Goal: Transaction & Acquisition: Book appointment/travel/reservation

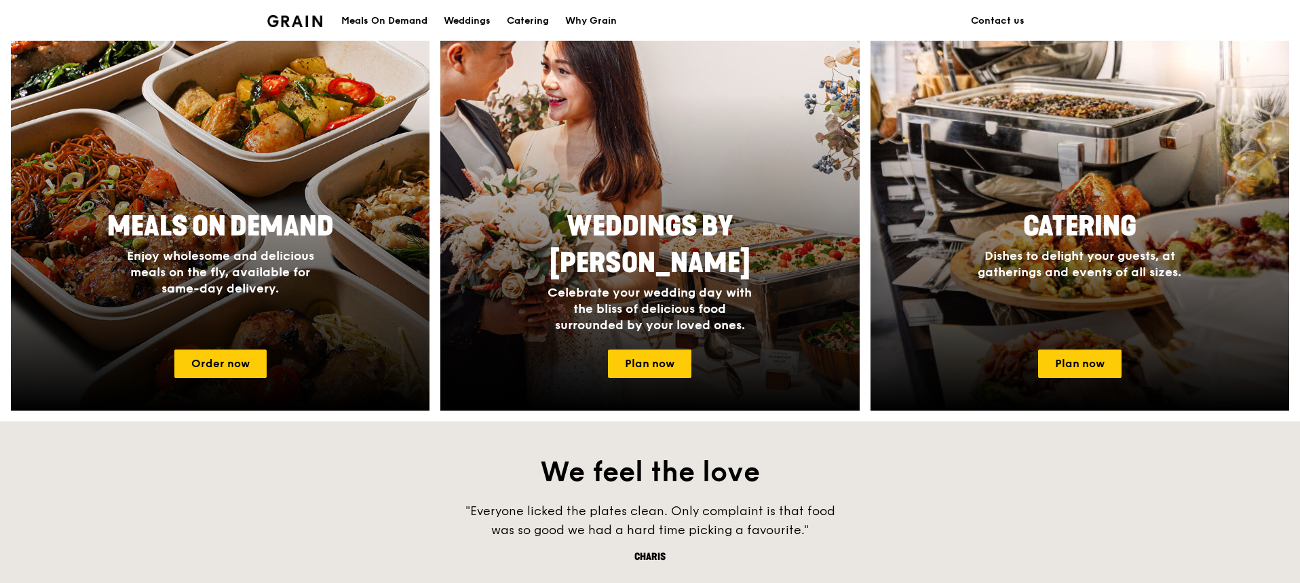
scroll to position [746, 0]
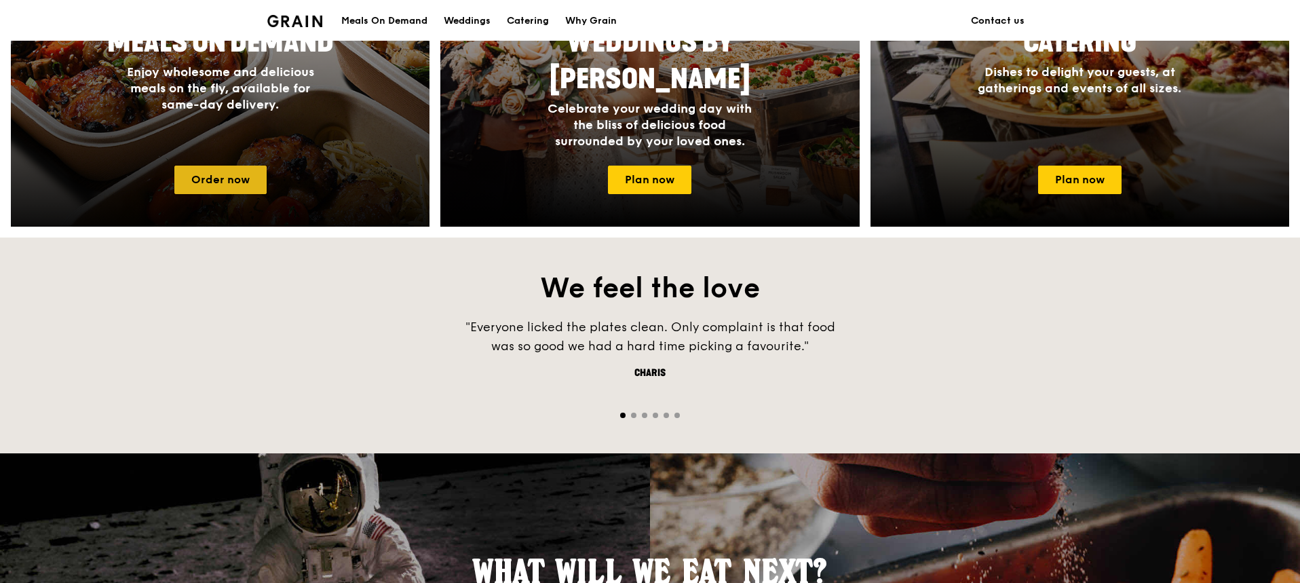
click at [222, 178] on link "Order now" at bounding box center [220, 179] width 92 height 28
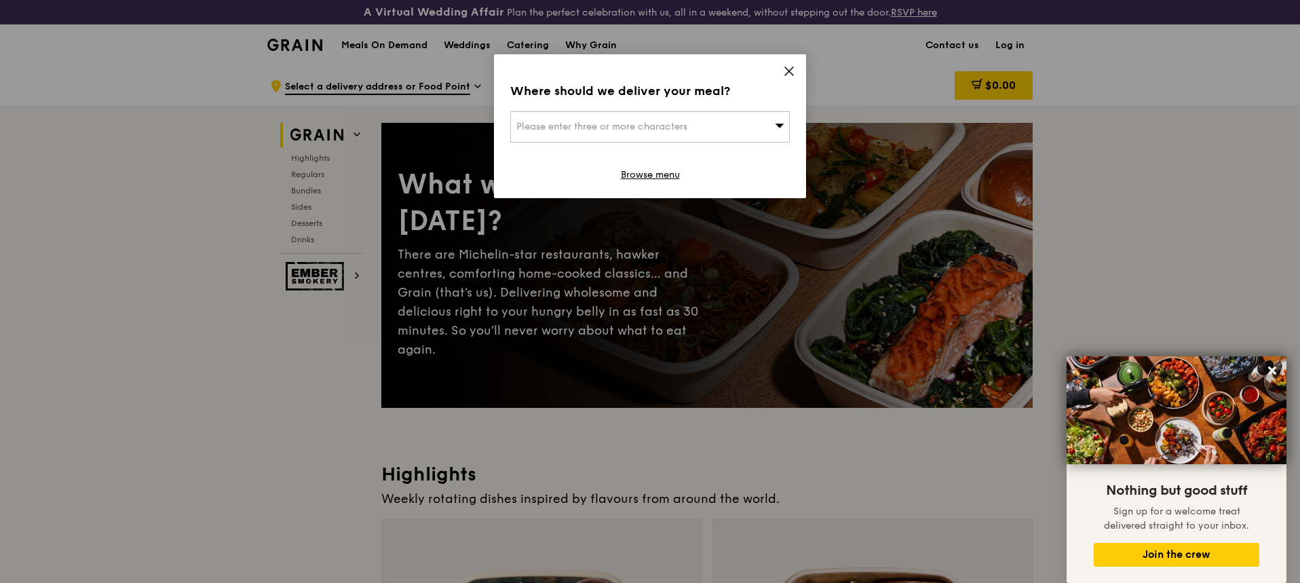
click at [794, 72] on icon at bounding box center [789, 71] width 12 height 12
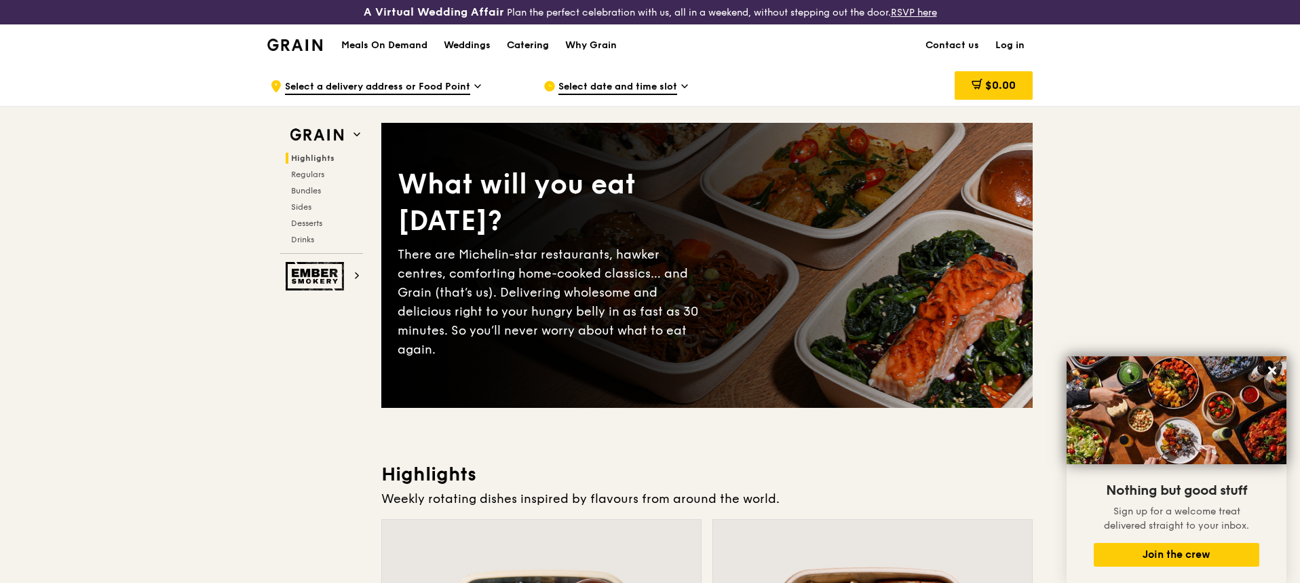
click at [518, 40] on div "Catering" at bounding box center [528, 45] width 42 height 41
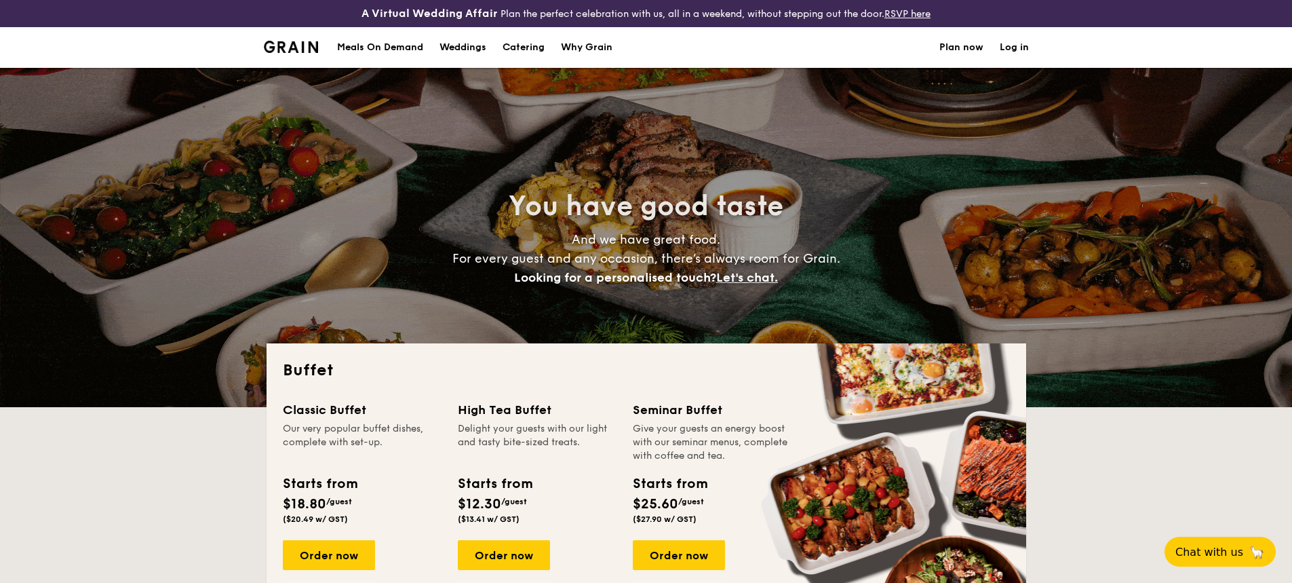
select select
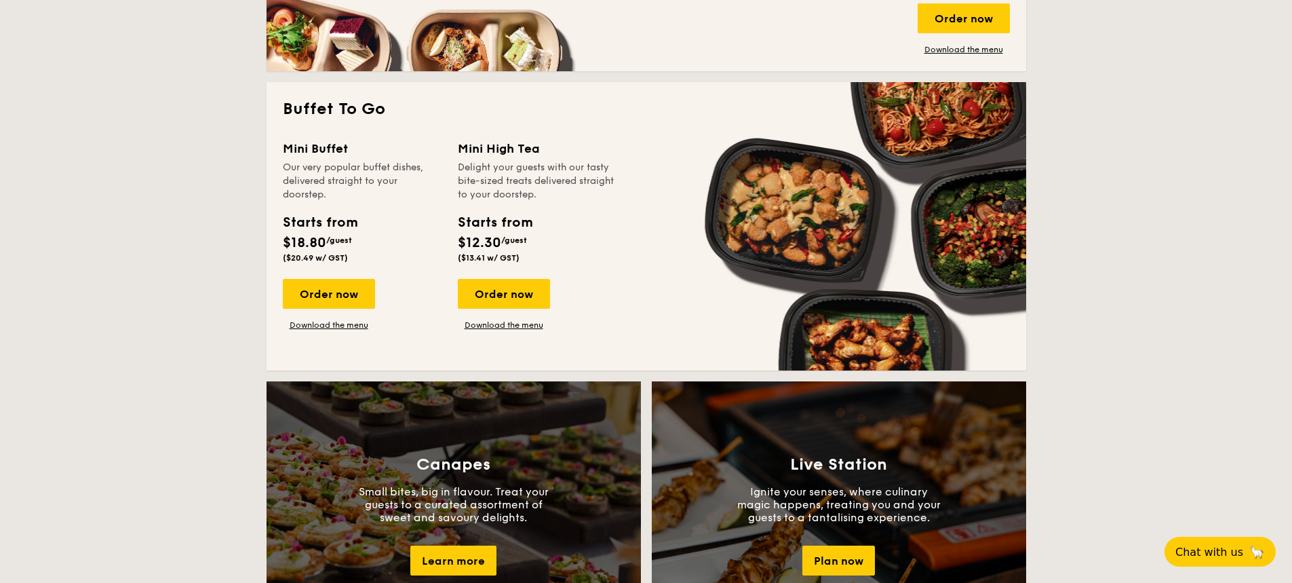
scroll to position [882, 0]
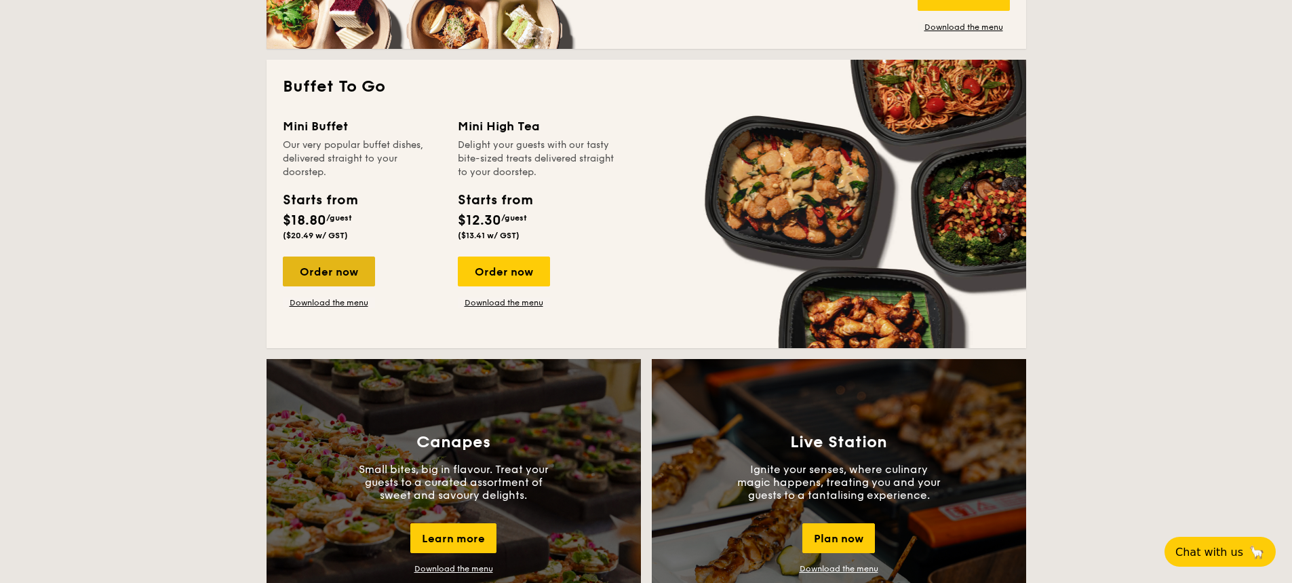
click at [341, 267] on div "Order now" at bounding box center [329, 271] width 92 height 30
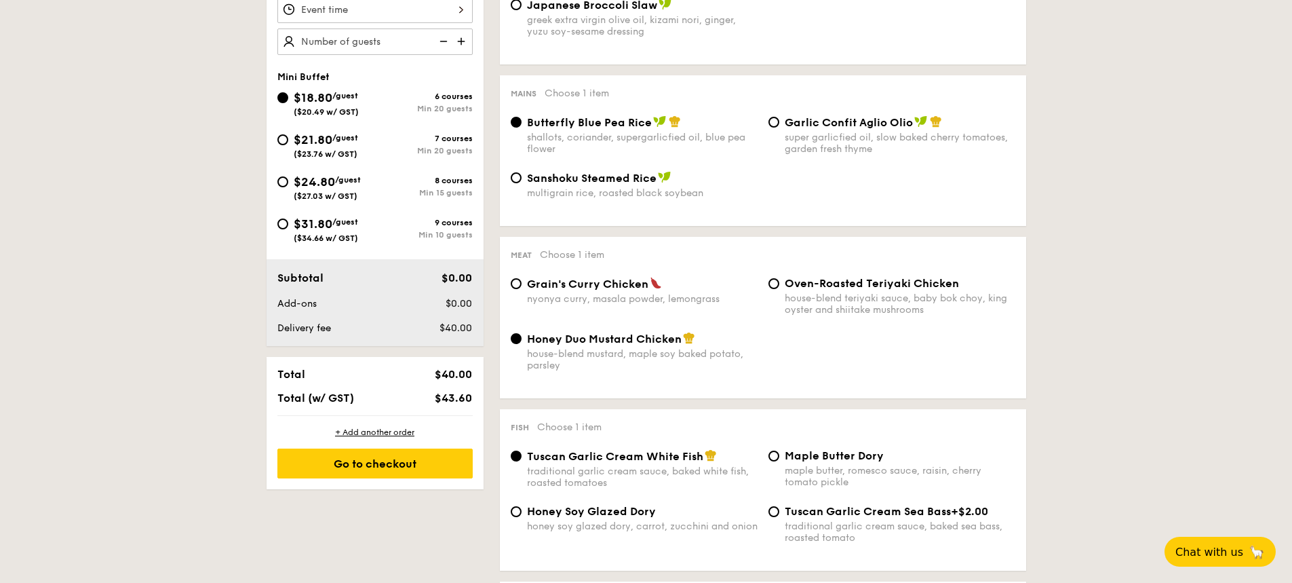
scroll to position [543, 0]
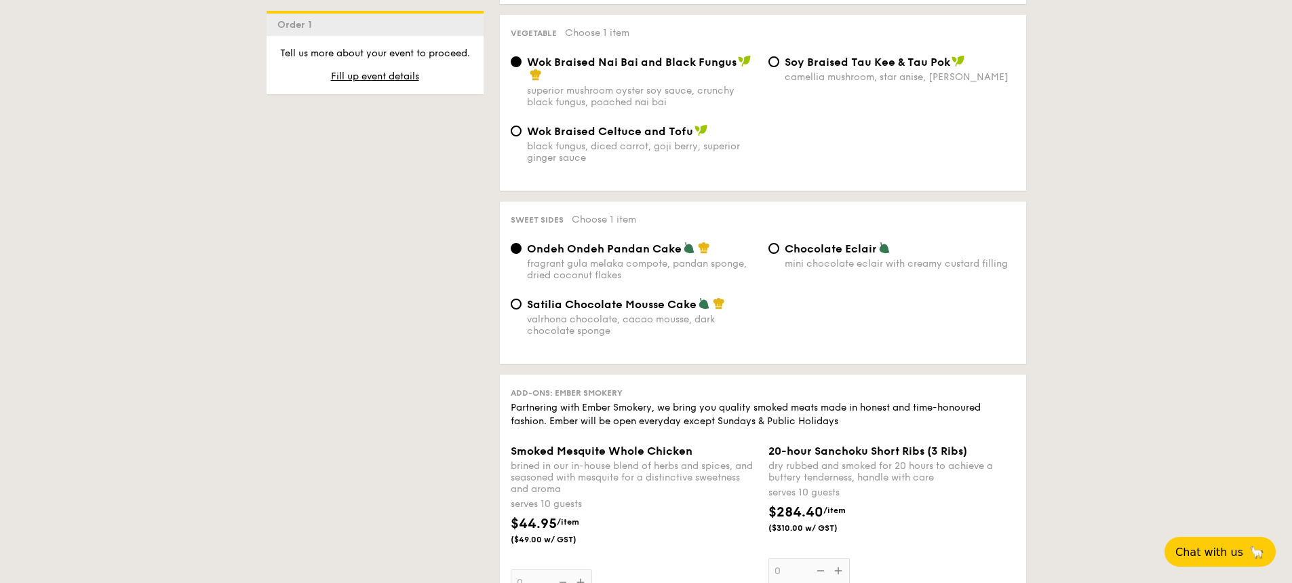
click at [650, 313] on div "valrhona chocolate, cacao mousse, dark chocolate sponge" at bounding box center [642, 324] width 231 height 23
click at [522, 309] on input "Satilia Chocolate Mousse Cake valrhona chocolate, cacao mousse, dark chocolate …" at bounding box center [516, 303] width 11 height 11
radio input "true"
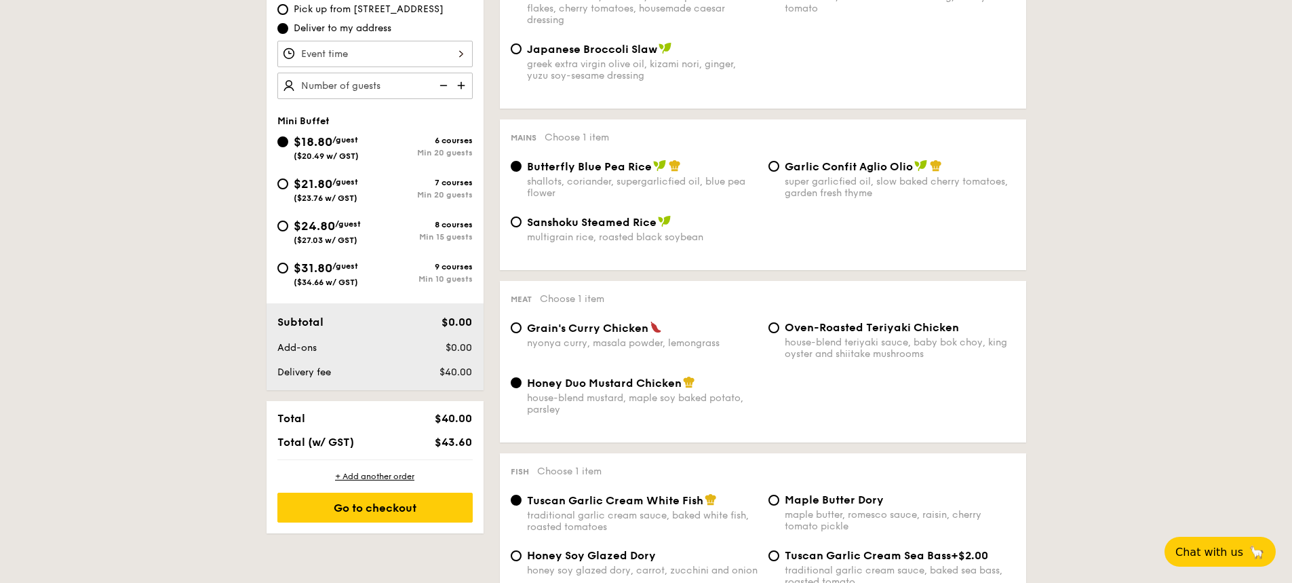
scroll to position [407, 0]
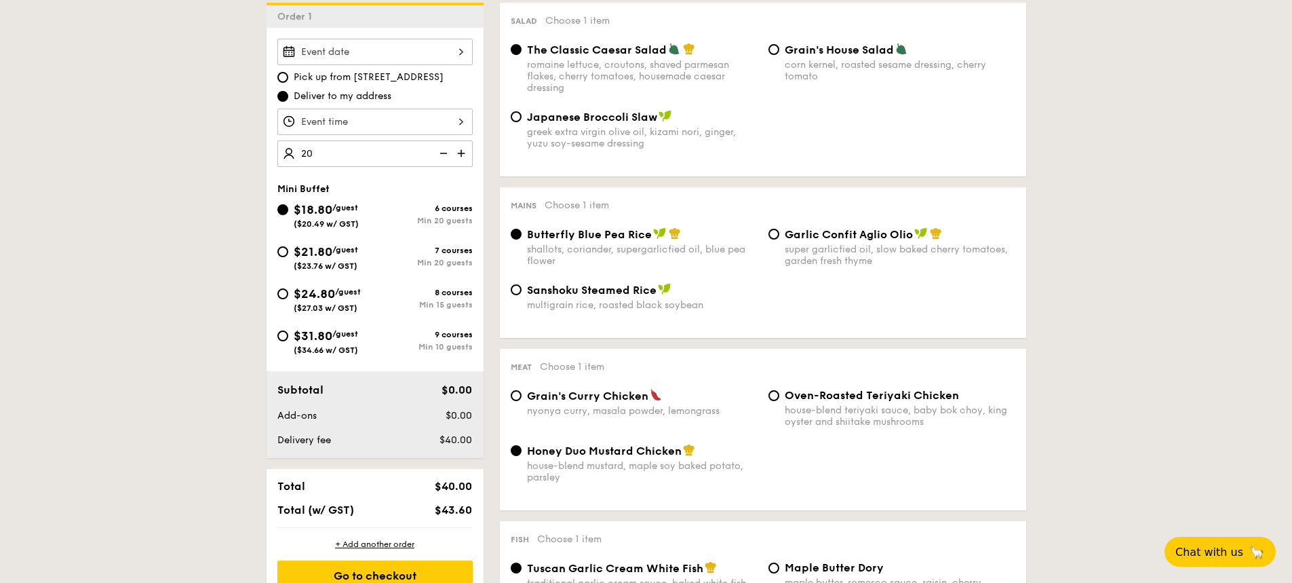
type input "20 guests"
click at [282, 247] on input "$21.80 /guest ($23.76 w/ GST) 7 courses Min 20 guests" at bounding box center [282, 251] width 11 height 11
radio input "true"
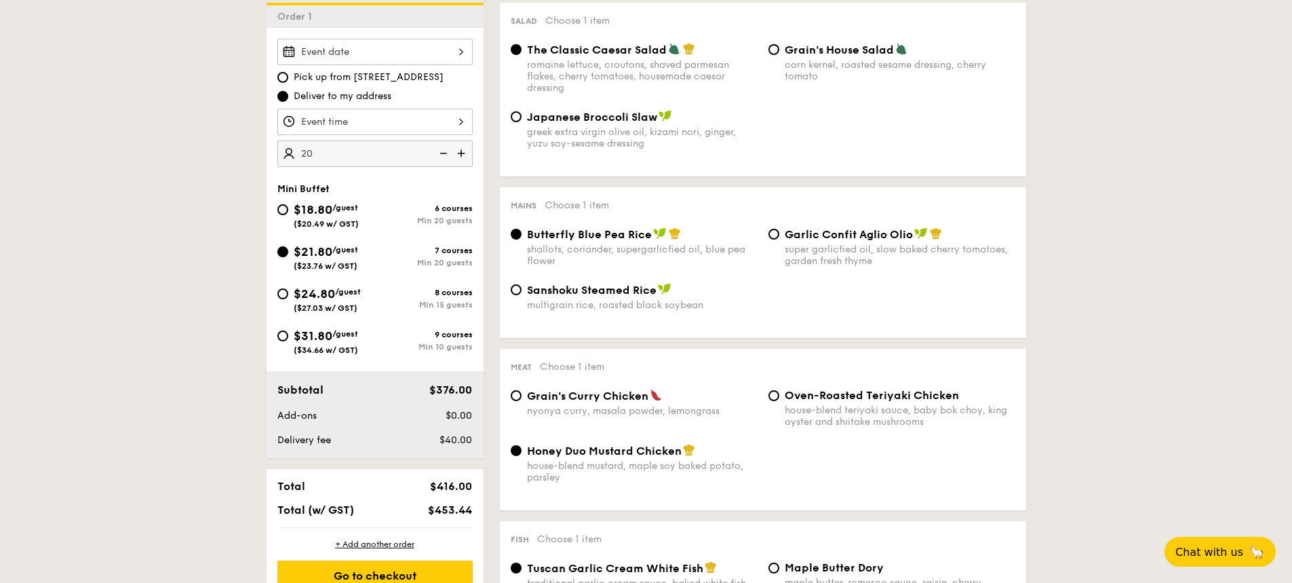
radio input "true"
radio input "false"
radio input "true"
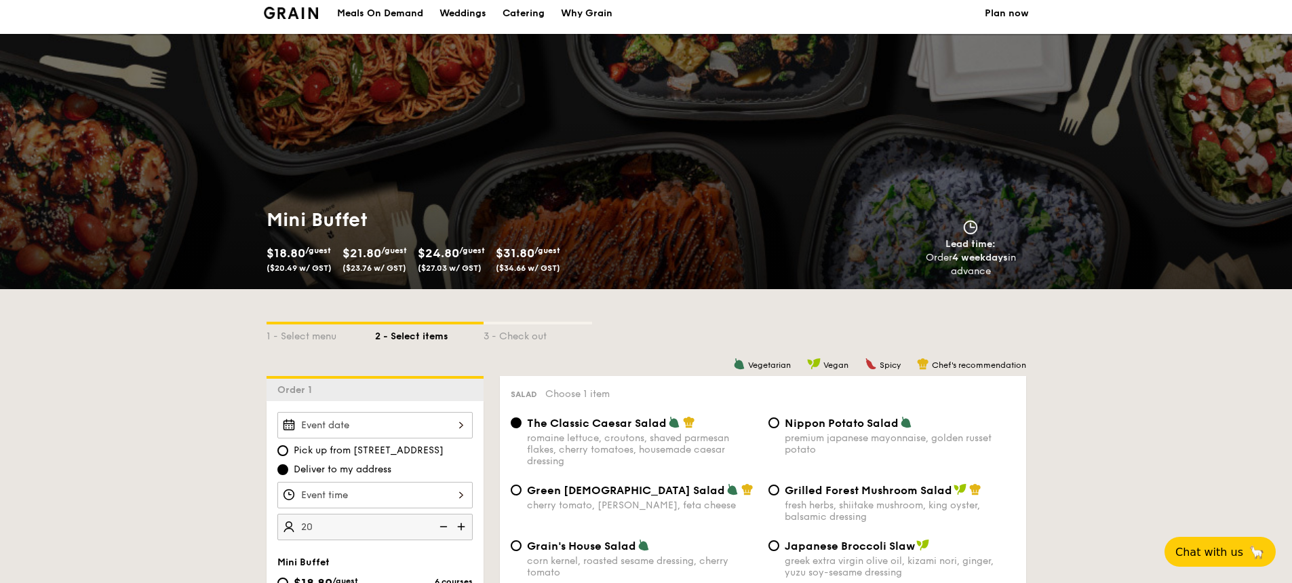
scroll to position [0, 0]
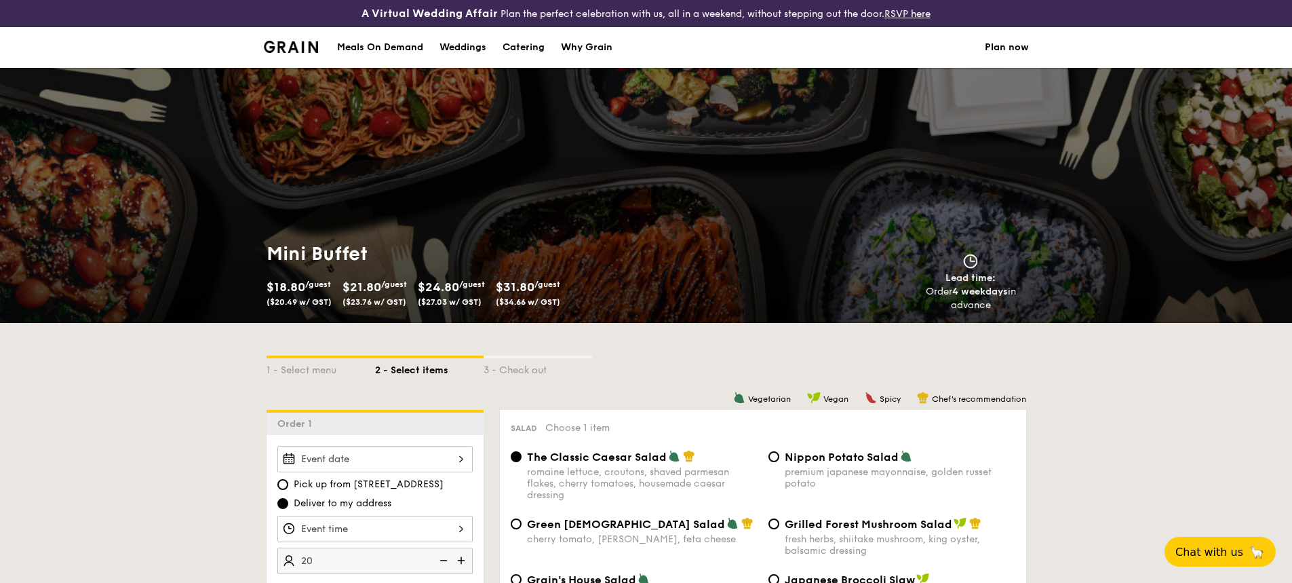
click at [518, 45] on div "Catering" at bounding box center [524, 47] width 42 height 41
select select
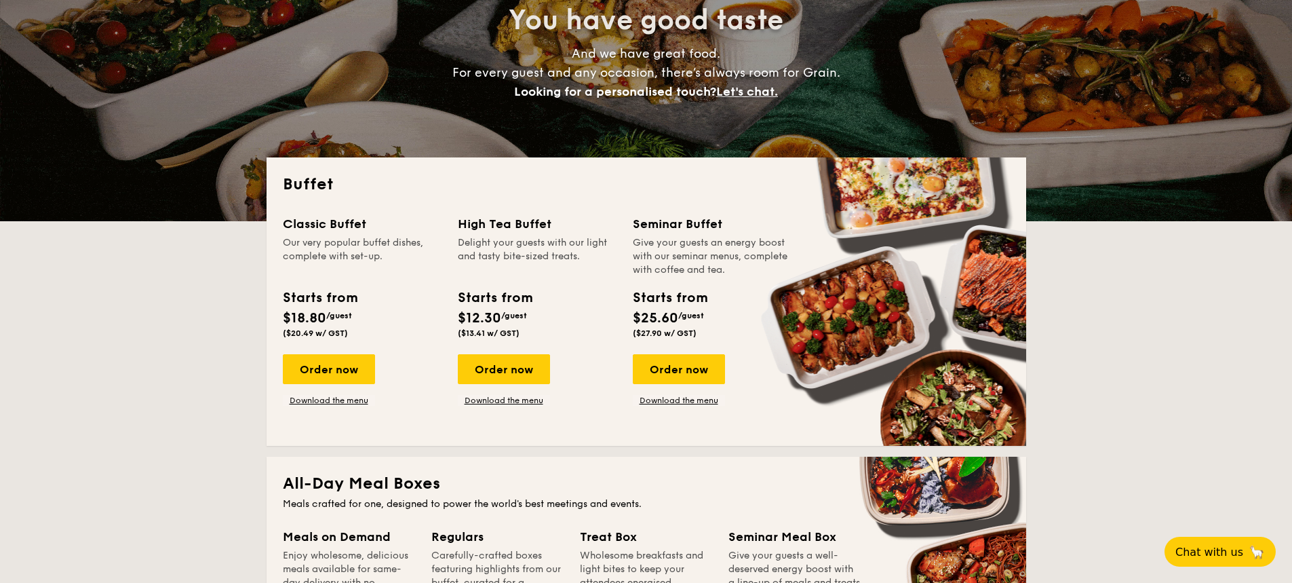
scroll to position [203, 0]
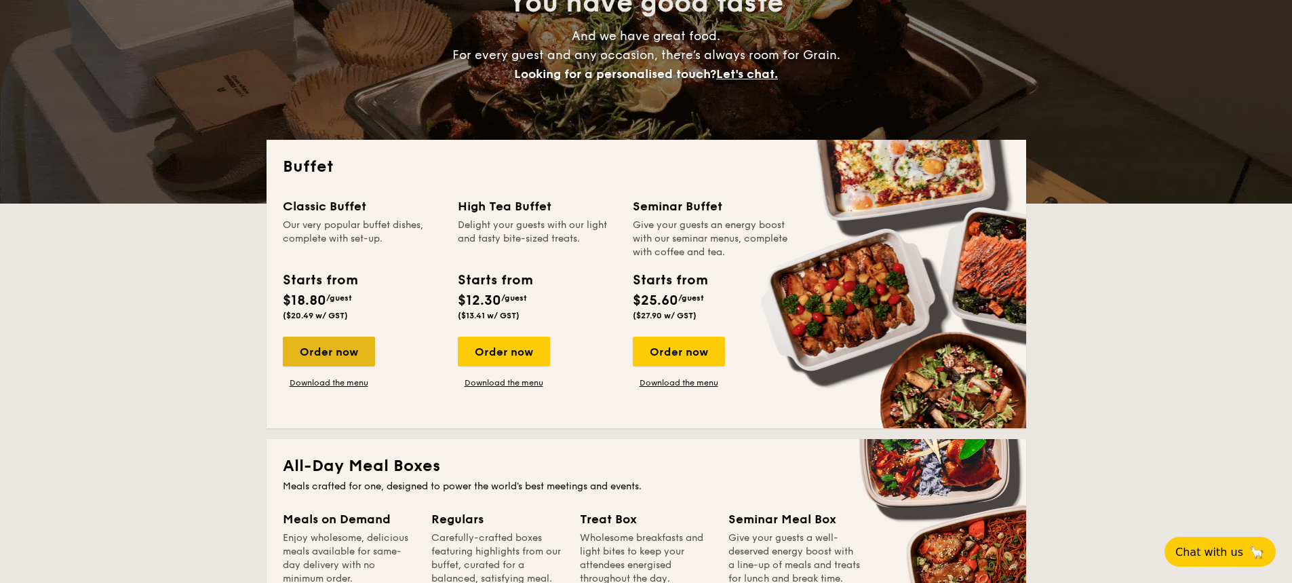
click at [338, 341] on div "Order now" at bounding box center [329, 351] width 92 height 30
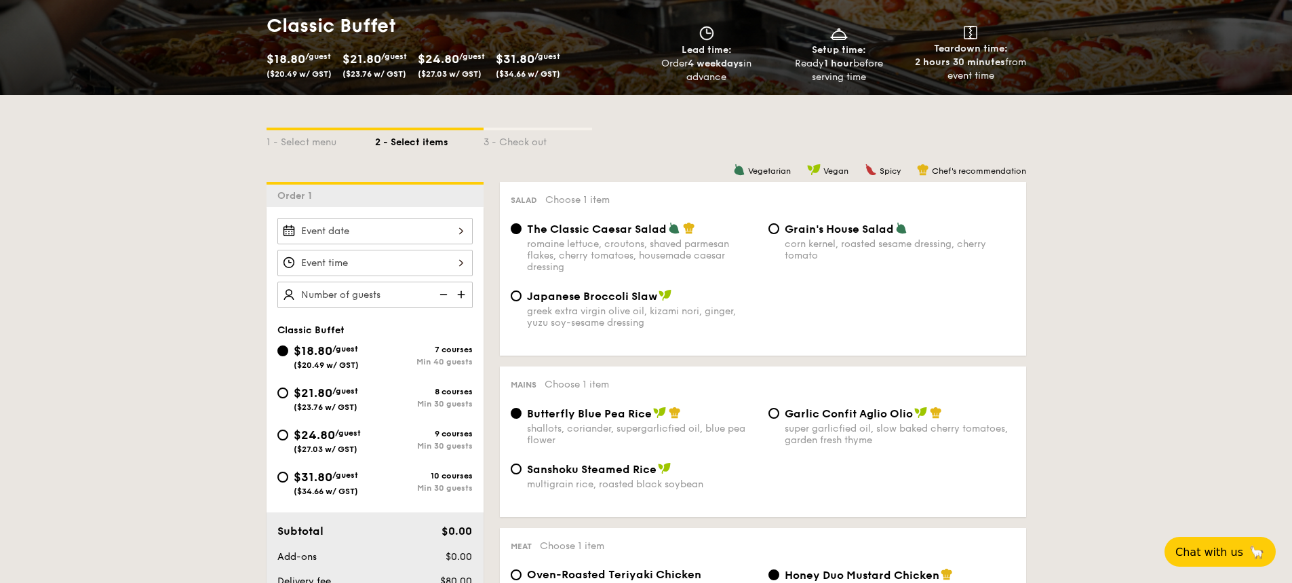
scroll to position [271, 0]
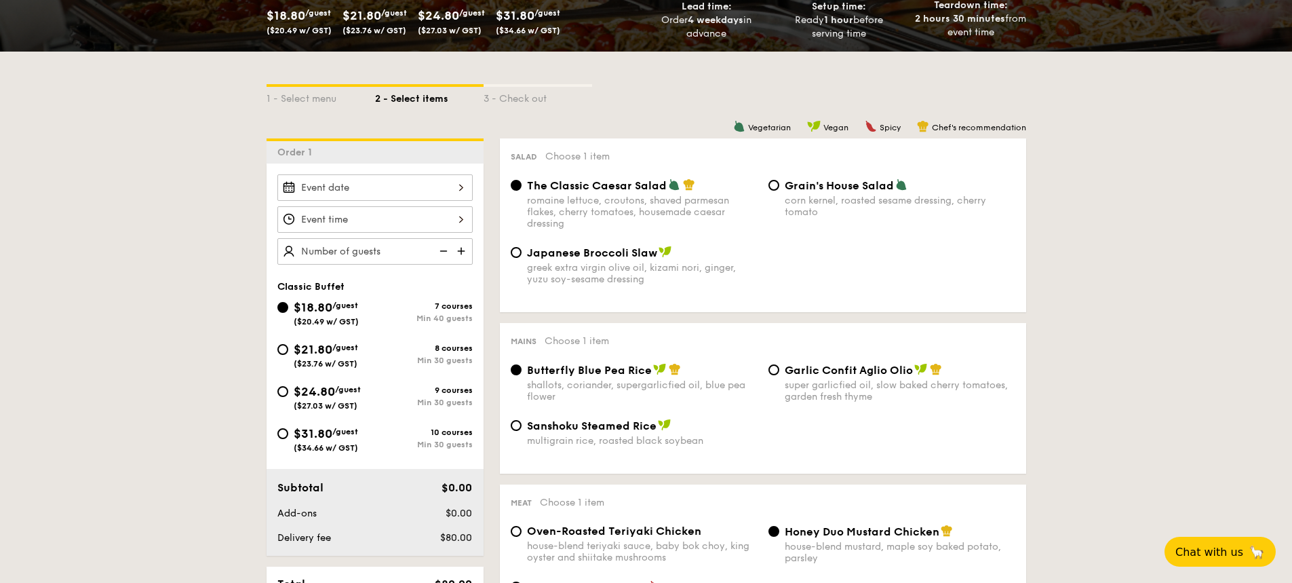
click at [366, 347] on div "$21.80 /guest ($23.76 w/ GST)" at bounding box center [326, 354] width 98 height 28
click at [288, 347] on input "$21.80 /guest ($23.76 w/ GST) 8 courses Min 30 guests" at bounding box center [282, 349] width 11 height 11
radio input "true"
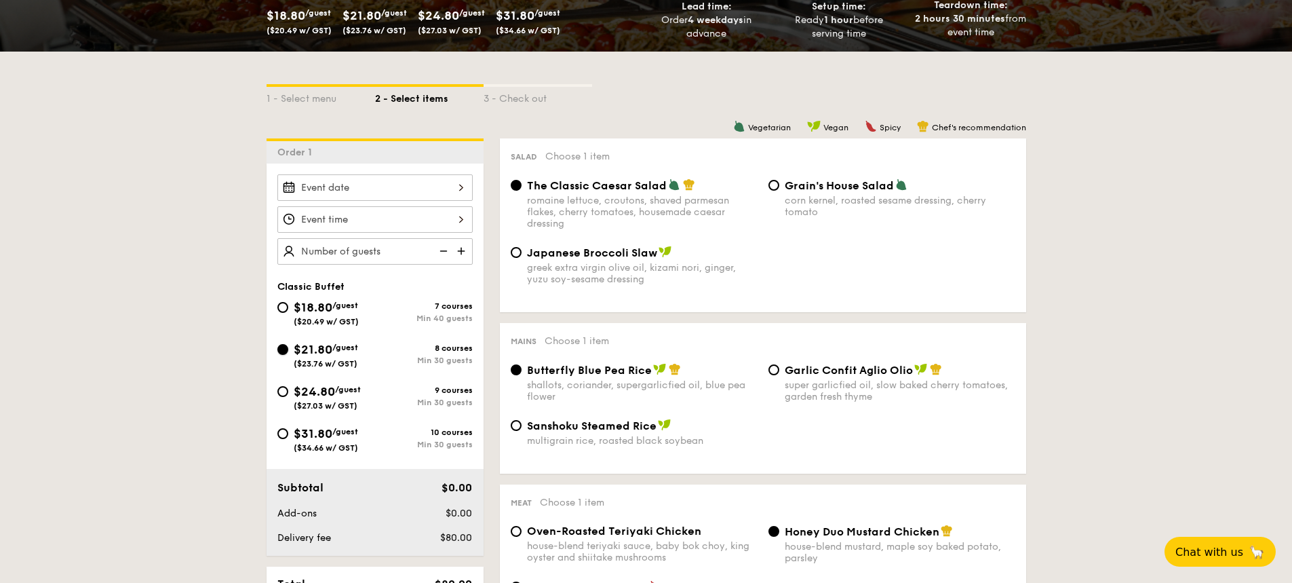
radio input "true"
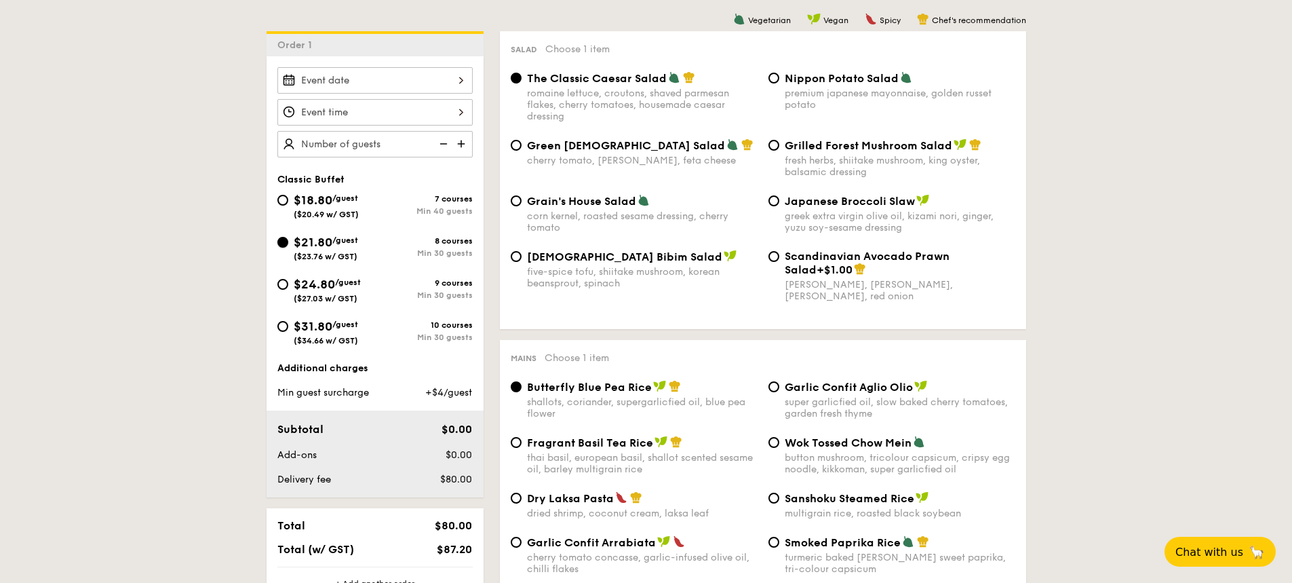
scroll to position [339, 0]
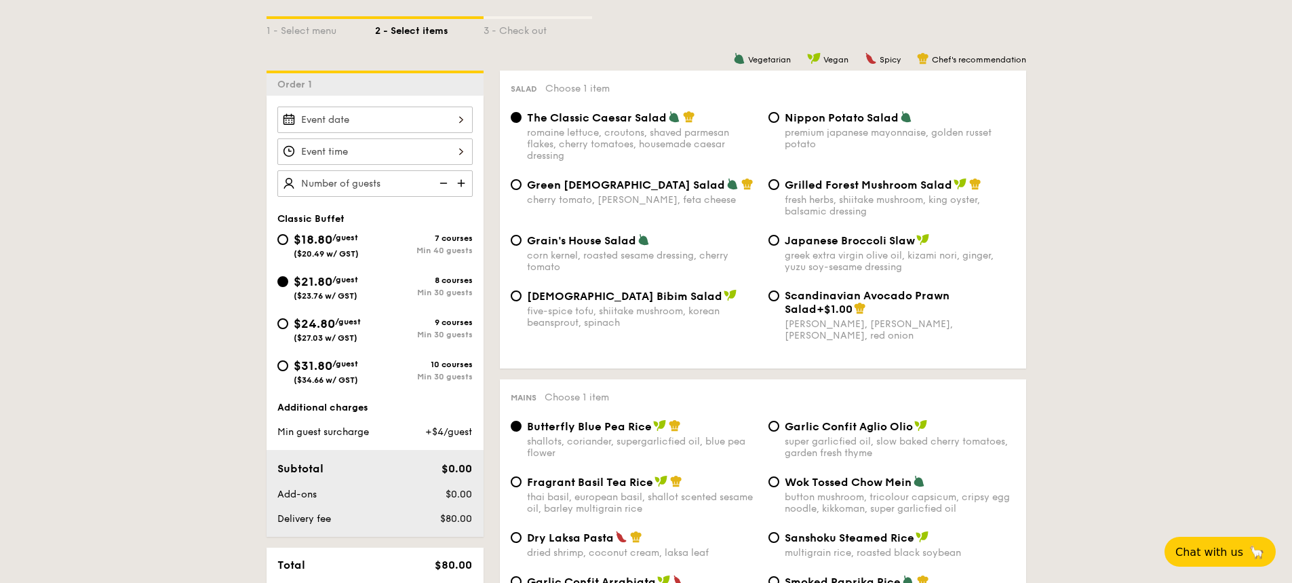
click at [394, 147] on div at bounding box center [374, 151] width 195 height 26
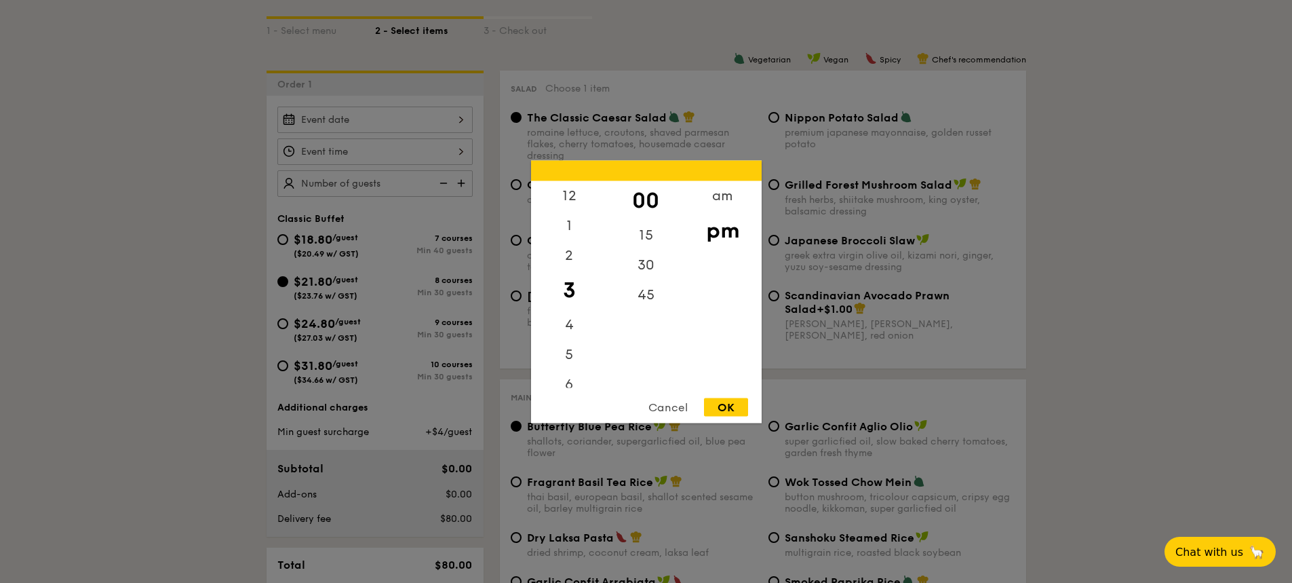
click at [389, 169] on div at bounding box center [646, 291] width 1292 height 583
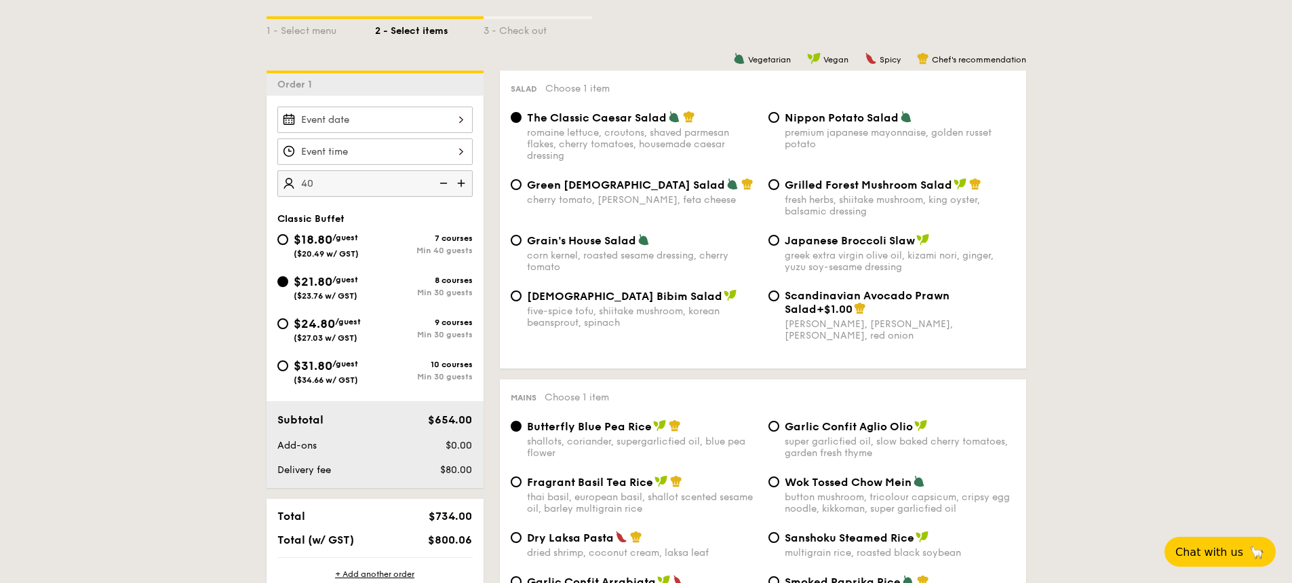
type input "40 guests"
click at [307, 246] on span "$18.80" at bounding box center [313, 239] width 39 height 15
click at [288, 245] on input "$18.80 /guest ($20.49 w/ GST) 7 courses Min 40 guests" at bounding box center [282, 239] width 11 height 11
radio input "true"
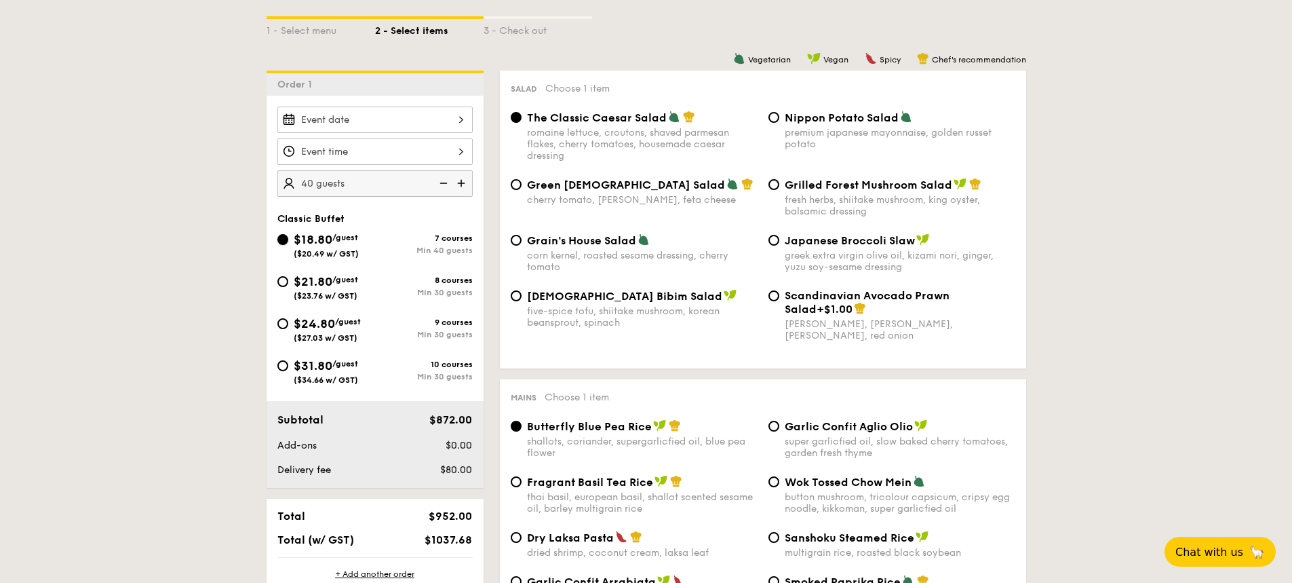
radio input "true"
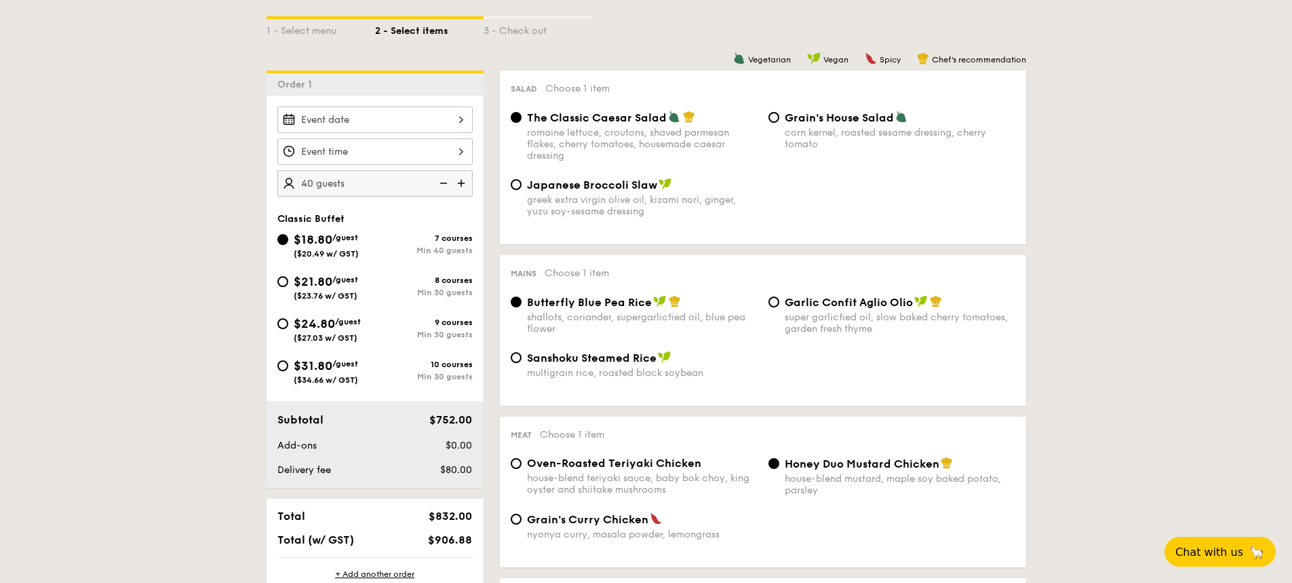
click at [309, 235] on span "$18.80" at bounding box center [313, 239] width 39 height 15
click at [288, 235] on input "$18.80 /guest ($20.49 w/ GST) 7 courses Min 40 guests" at bounding box center [282, 239] width 11 height 11
click at [307, 273] on div "$21.80 /guest ($23.76 w/ GST)" at bounding box center [326, 286] width 64 height 28
click at [288, 276] on input "$21.80 /guest ($23.76 w/ GST) 8 courses Min 30 guests" at bounding box center [282, 281] width 11 height 11
radio input "true"
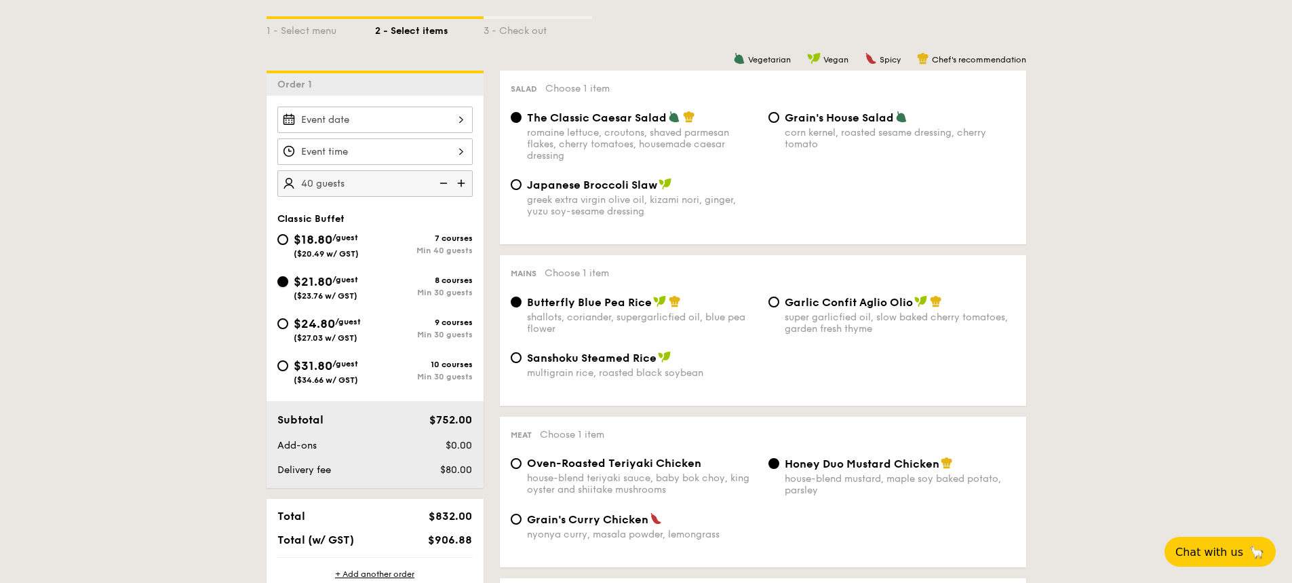
radio input "true"
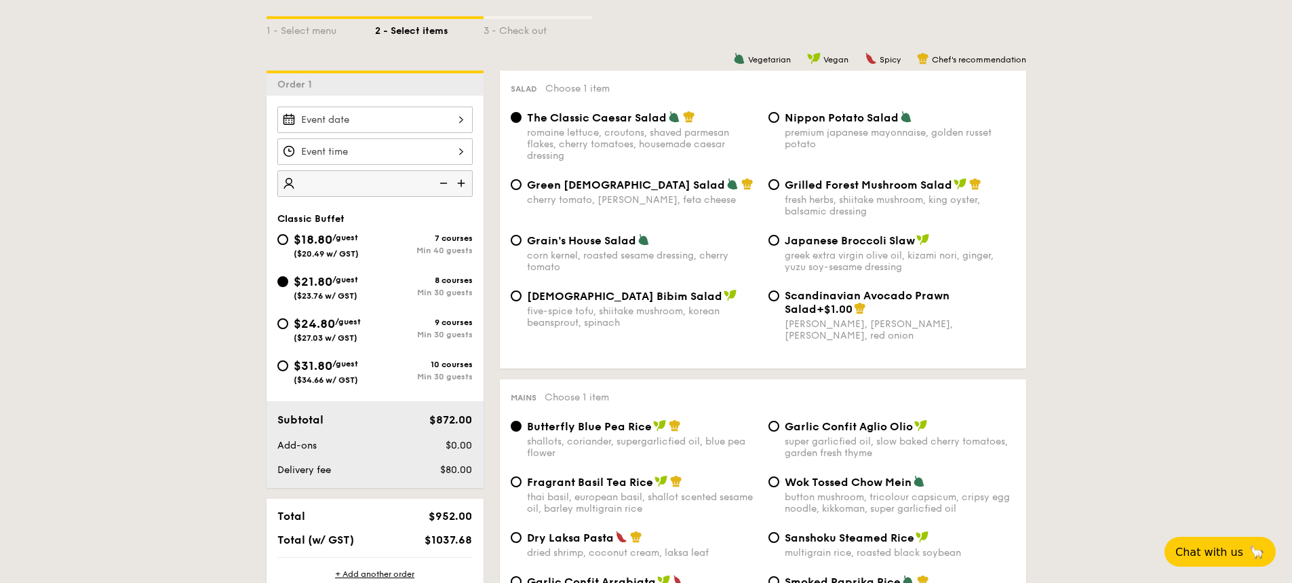
click at [443, 181] on img at bounding box center [442, 183] width 20 height 26
type input "30 guests"
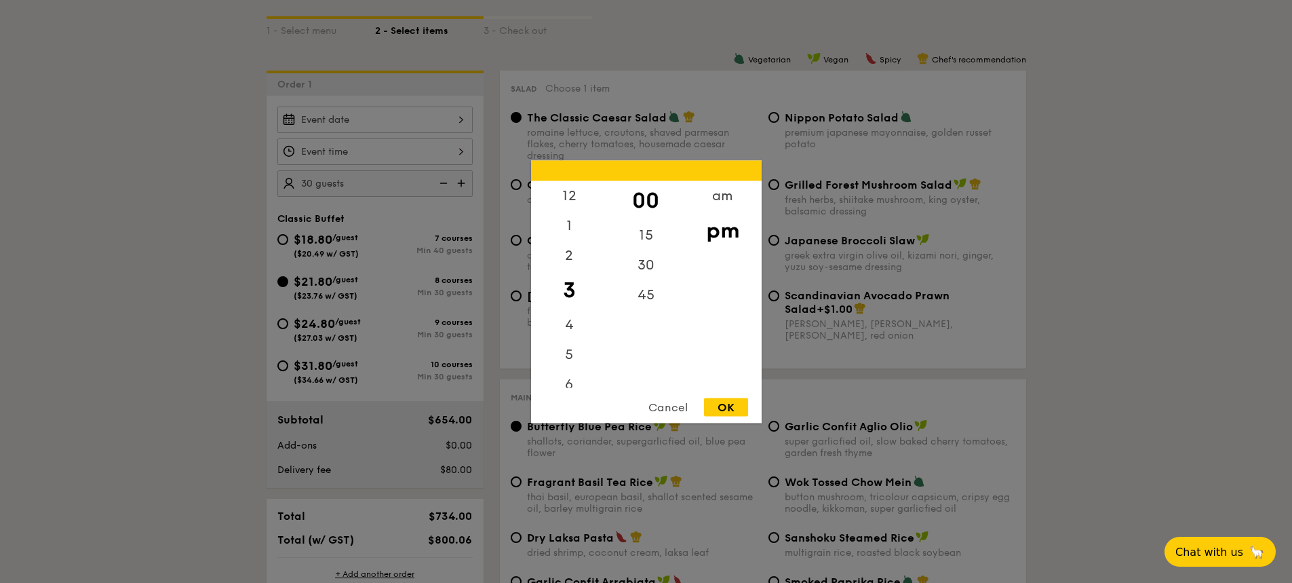
click at [387, 150] on div "12 1 2 3 4 5 6 7 8 9 10 11 00 15 30 45 am pm Cancel OK" at bounding box center [374, 151] width 195 height 26
click at [568, 378] on div "11" at bounding box center [569, 372] width 77 height 30
drag, startPoint x: 568, startPoint y: 370, endPoint x: 747, endPoint y: 221, distance: 233.1
click at [569, 370] on div "11" at bounding box center [569, 372] width 77 height 30
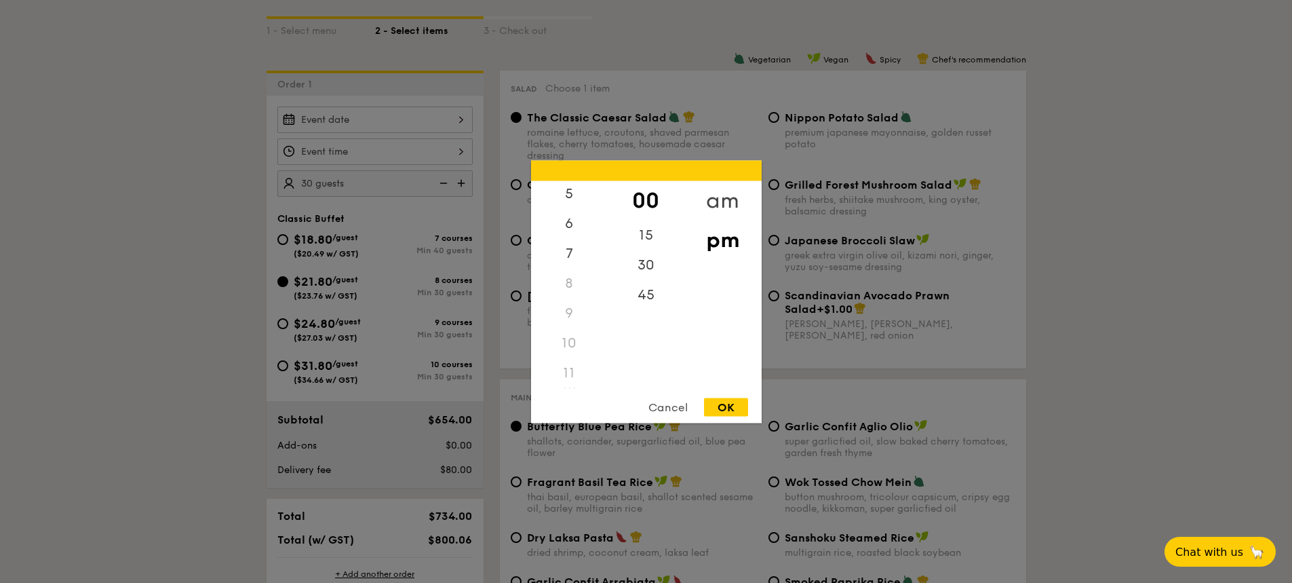
click at [733, 197] on div "am" at bounding box center [722, 199] width 77 height 39
click at [568, 372] on div "11" at bounding box center [569, 376] width 77 height 39
click at [735, 411] on div "OK" at bounding box center [726, 406] width 44 height 18
type input "11:00AM"
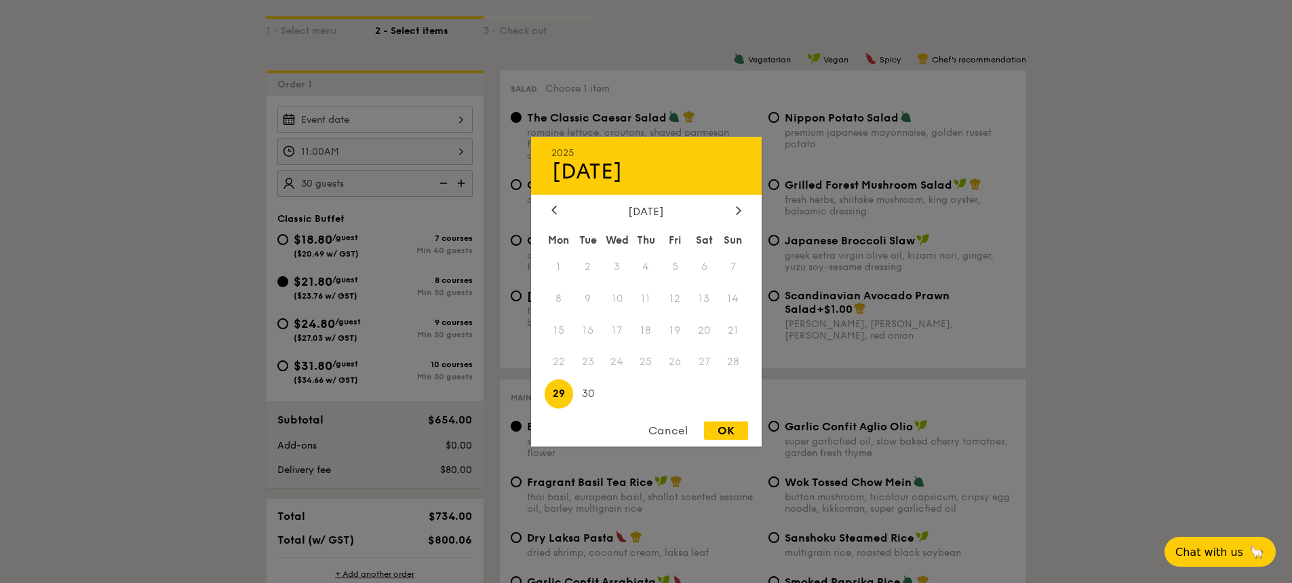
click at [448, 121] on div "2025 Sep 29 September 2025 Mon Tue Wed Thu Fri Sat Sun 1 2 3 4 5 6 7 8 9 10 11 …" at bounding box center [374, 119] width 195 height 26
click at [722, 363] on span "28" at bounding box center [733, 361] width 29 height 29
click at [702, 365] on span "27" at bounding box center [704, 361] width 29 height 29
click at [728, 436] on div "OK" at bounding box center [726, 430] width 44 height 18
type input "Sep 29, 2025"
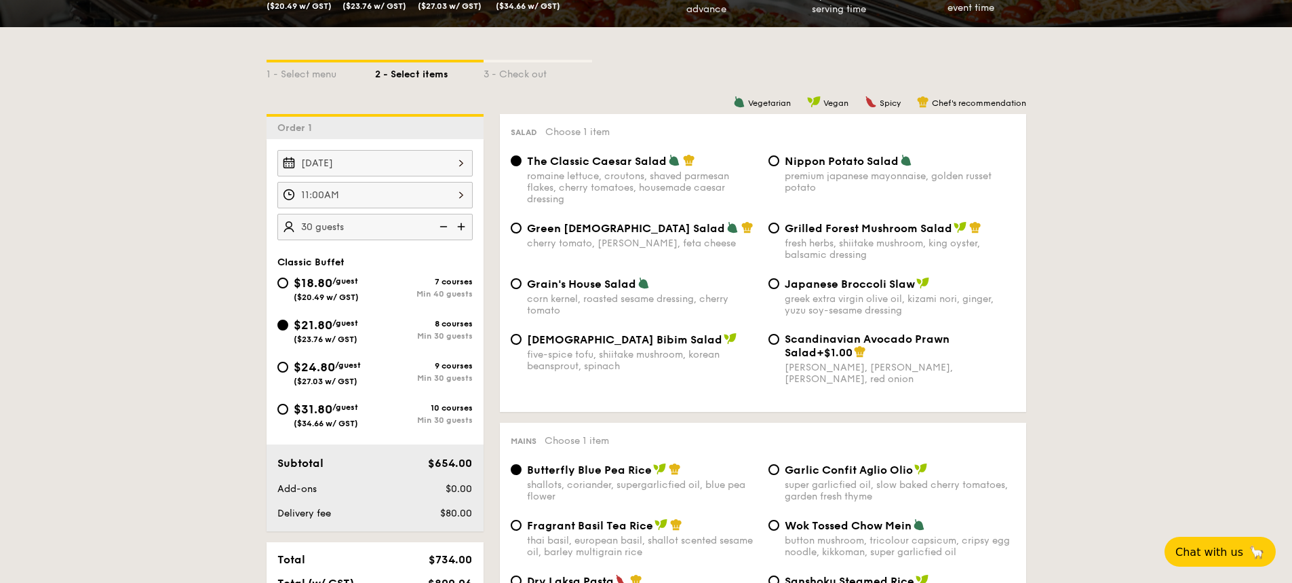
scroll to position [271, 0]
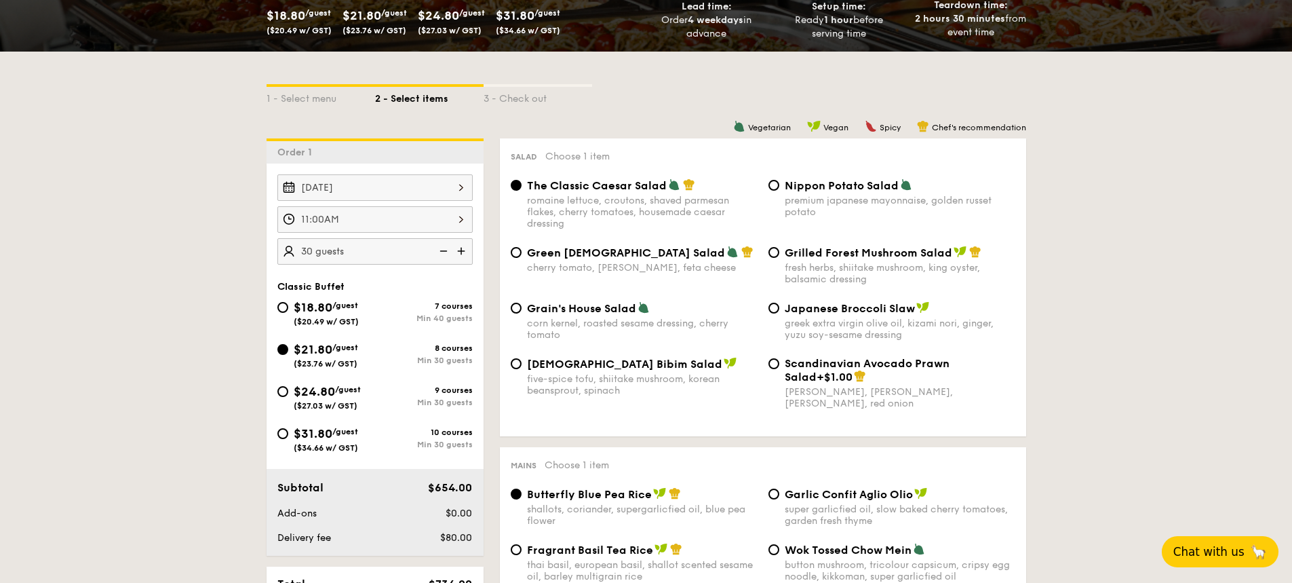
click at [1222, 561] on button "Chat with us 🦙" at bounding box center [1220, 551] width 117 height 31
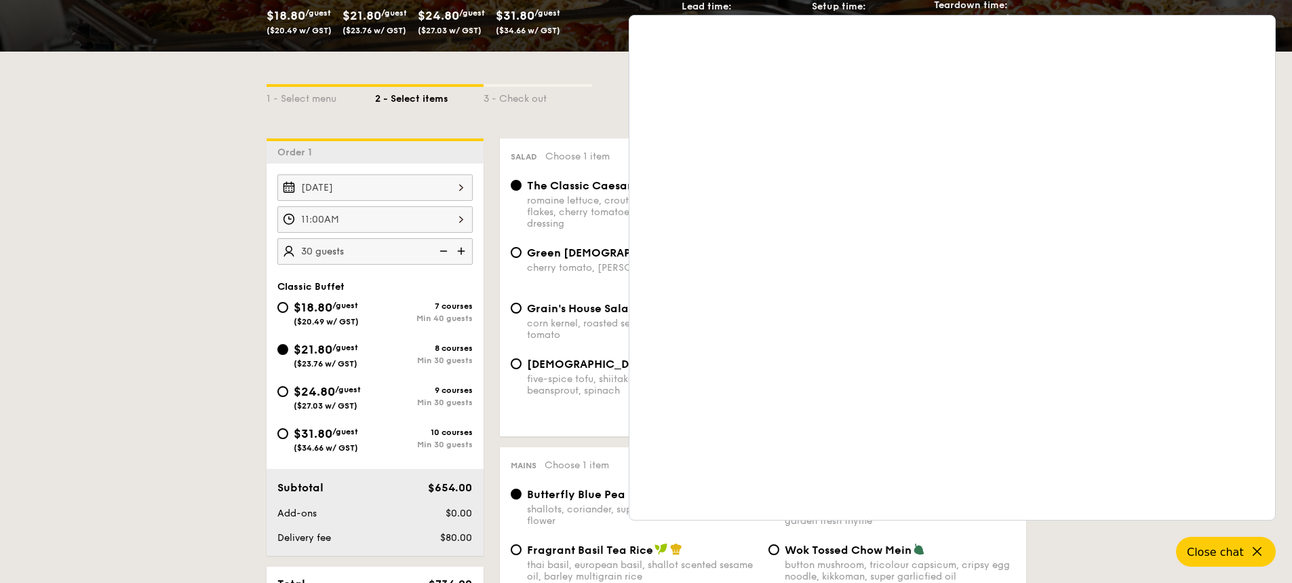
drag, startPoint x: 528, startPoint y: 86, endPoint x: 522, endPoint y: 102, distance: 17.6
click at [528, 86] on div at bounding box center [538, 85] width 109 height 3
click at [1266, 554] on button "Close chat" at bounding box center [1226, 551] width 104 height 31
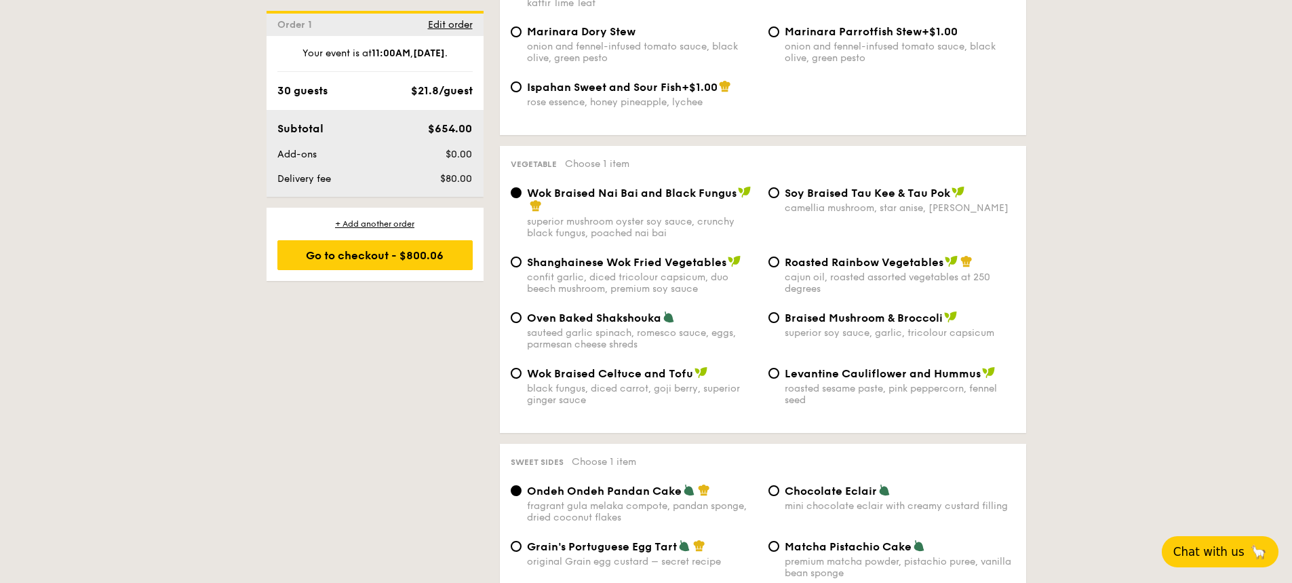
scroll to position [1763, 0]
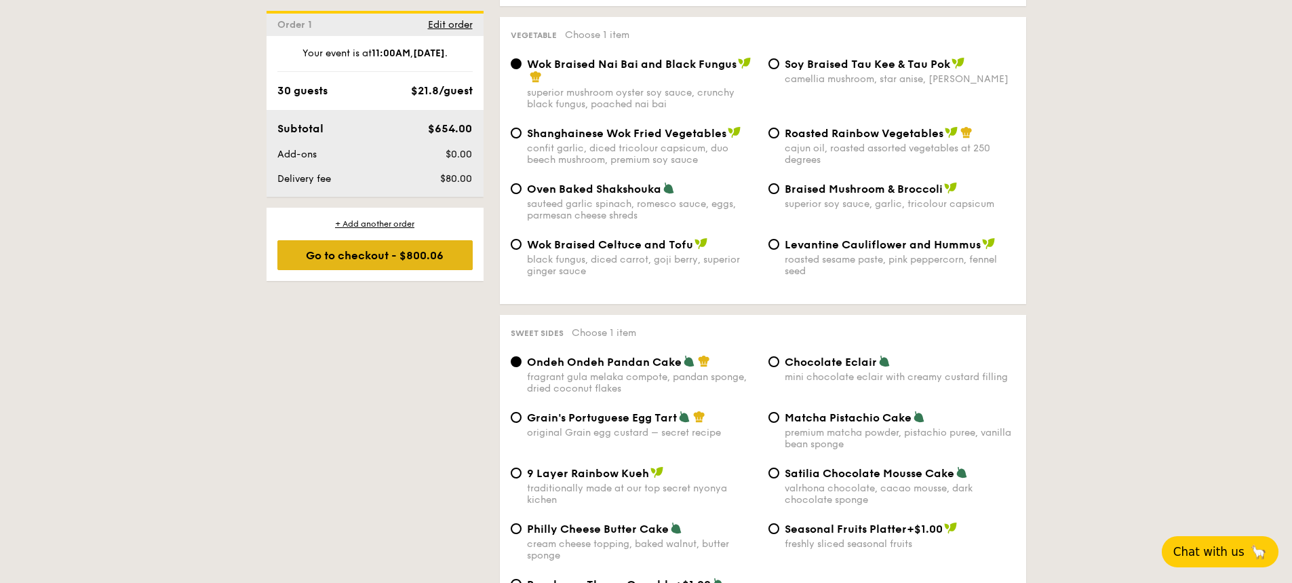
click at [395, 262] on div "Go to checkout - $800.06" at bounding box center [374, 255] width 195 height 30
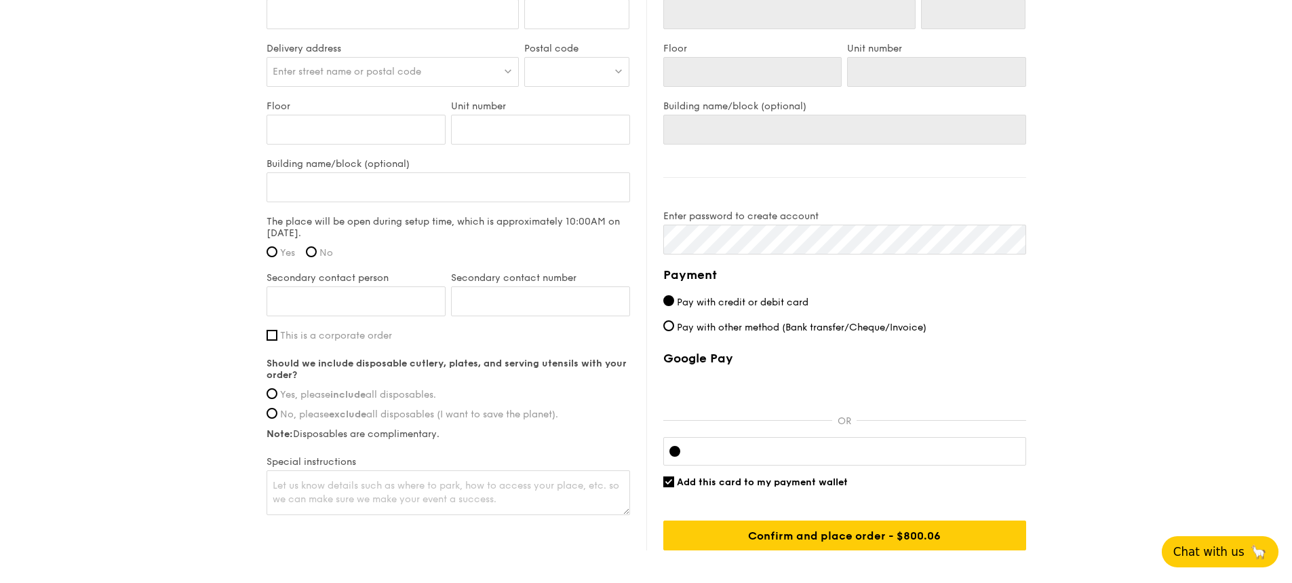
scroll to position [1018, 0]
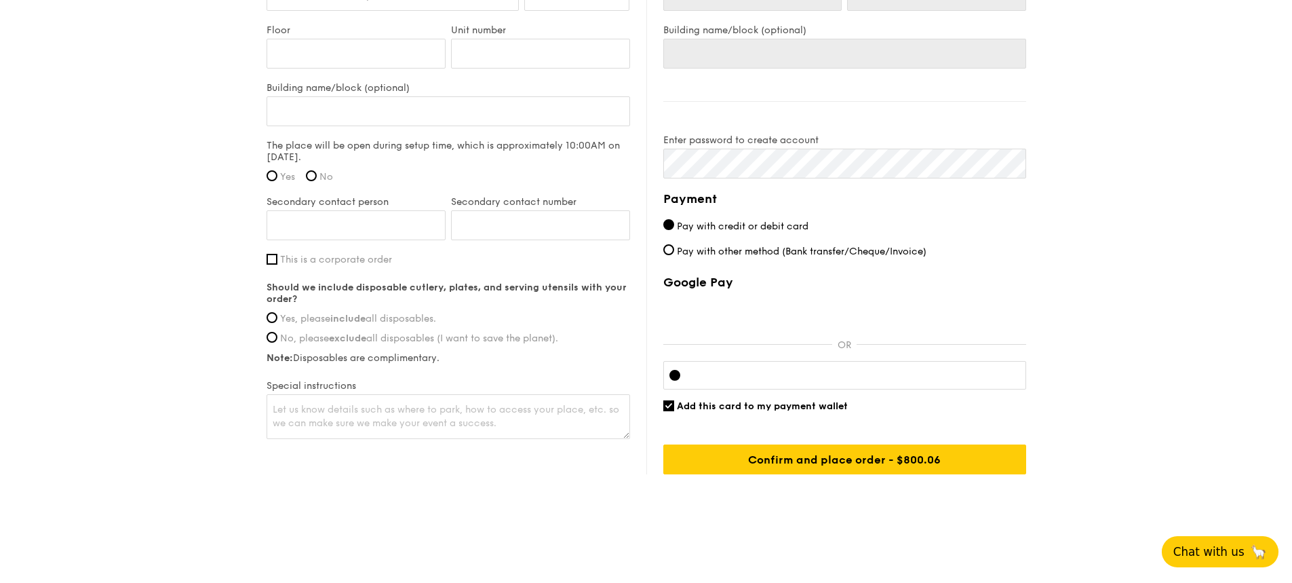
click at [745, 246] on span "Pay with other method (Bank transfer/Cheque/Invoice)" at bounding box center [802, 252] width 250 height 12
click at [674, 246] on input "Pay with other method (Bank transfer/Cheque/Invoice)" at bounding box center [668, 249] width 11 height 11
radio input "true"
click at [737, 225] on span "Pay with credit or debit card" at bounding box center [743, 226] width 132 height 12
click at [674, 225] on input "Pay with credit or debit card" at bounding box center [668, 224] width 11 height 11
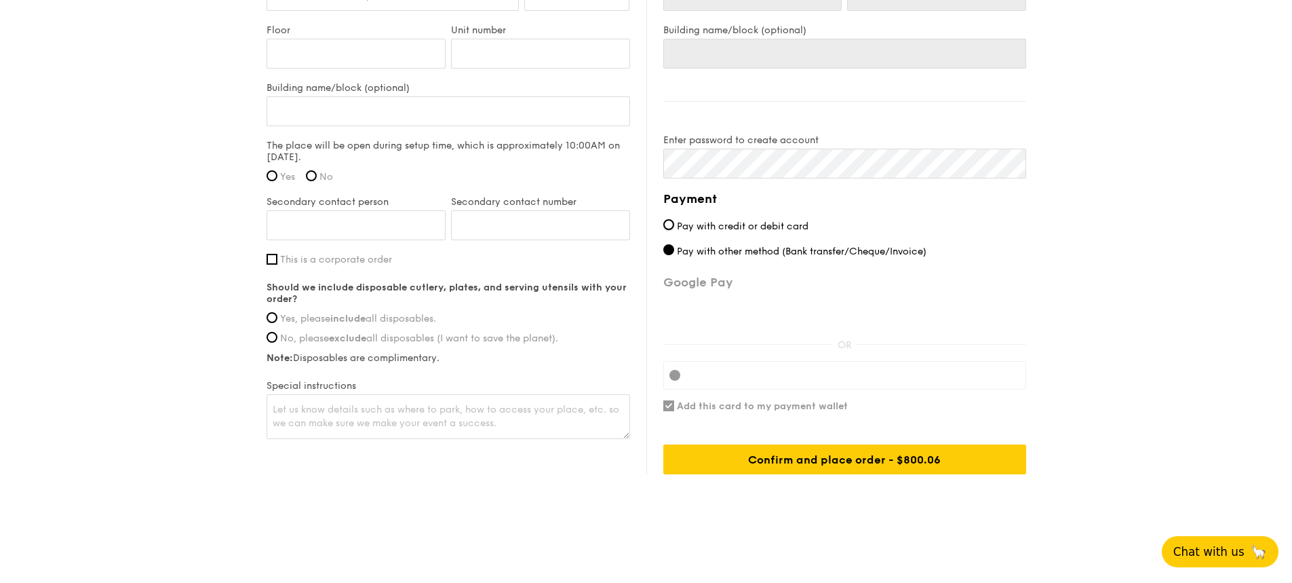
radio input "true"
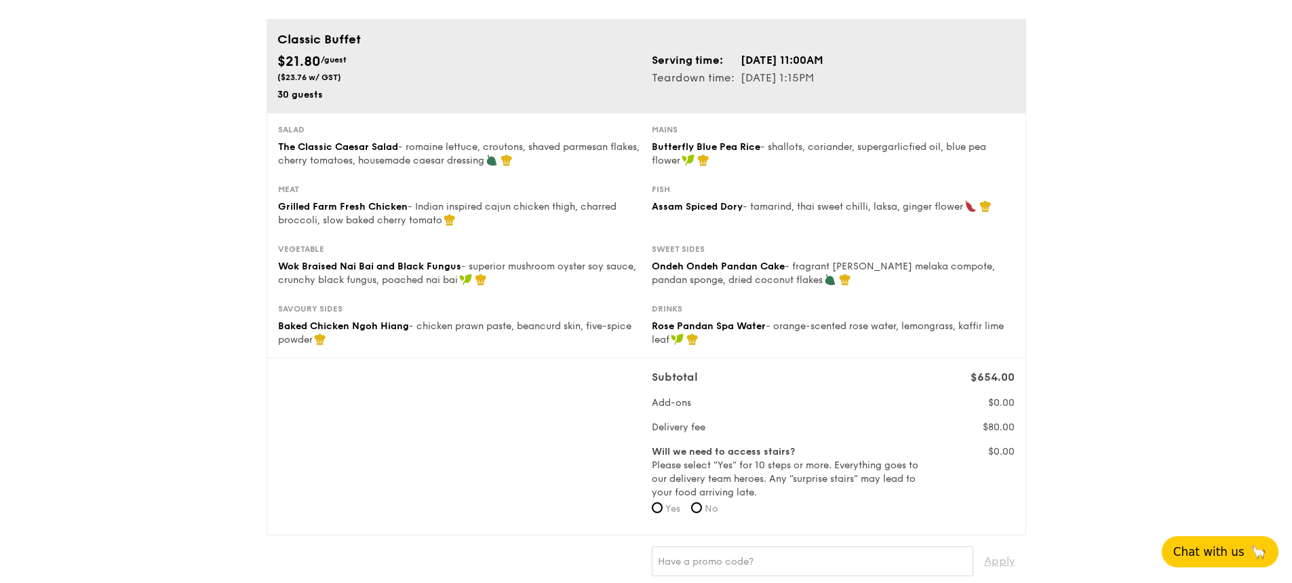
scroll to position [203, 0]
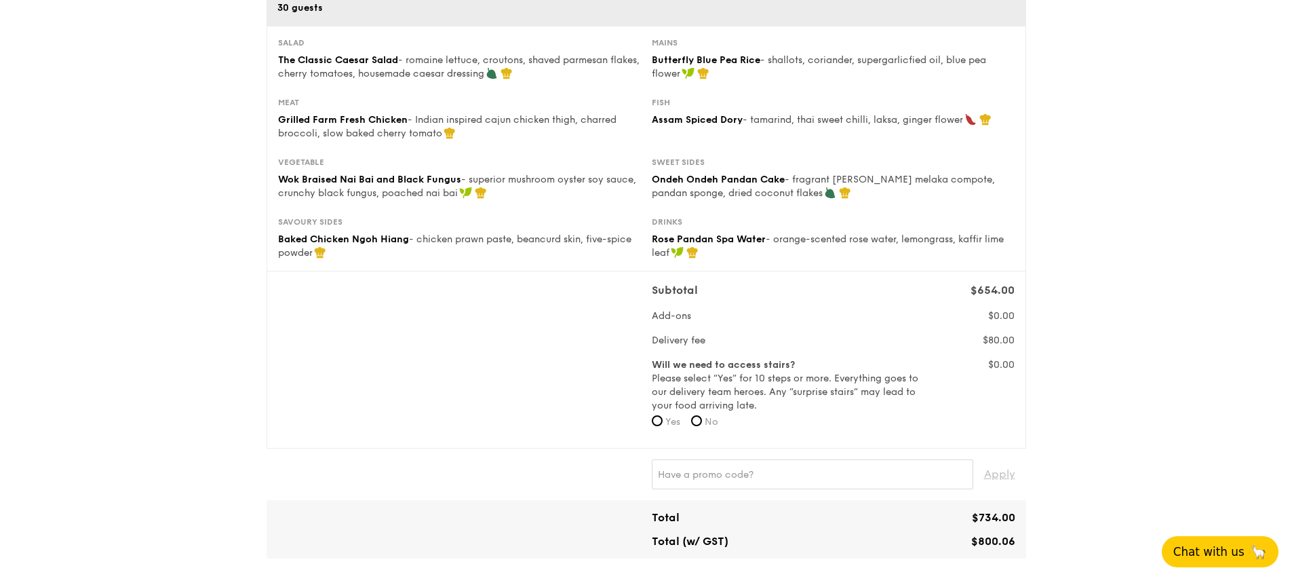
click at [669, 417] on span "Yes" at bounding box center [672, 422] width 15 height 12
click at [663, 417] on input "Yes" at bounding box center [657, 420] width 11 height 11
radio input "true"
click at [711, 417] on span "No" at bounding box center [712, 422] width 14 height 12
click at [702, 417] on input "No" at bounding box center [696, 420] width 11 height 11
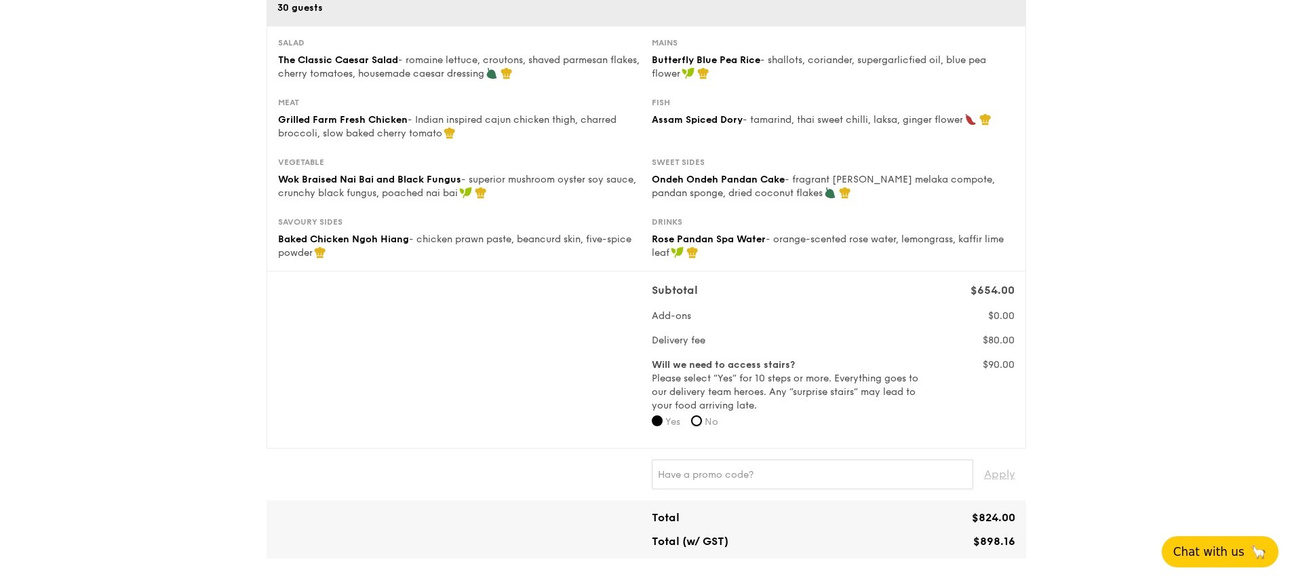
radio input "true"
click at [660, 417] on input "Yes" at bounding box center [657, 420] width 11 height 11
radio input "true"
click at [693, 416] on form "Will we need to access stairs? Please select “Yes” for 10 steps or more. Everyt…" at bounding box center [786, 397] width 269 height 79
click at [711, 417] on span "No" at bounding box center [712, 422] width 14 height 12
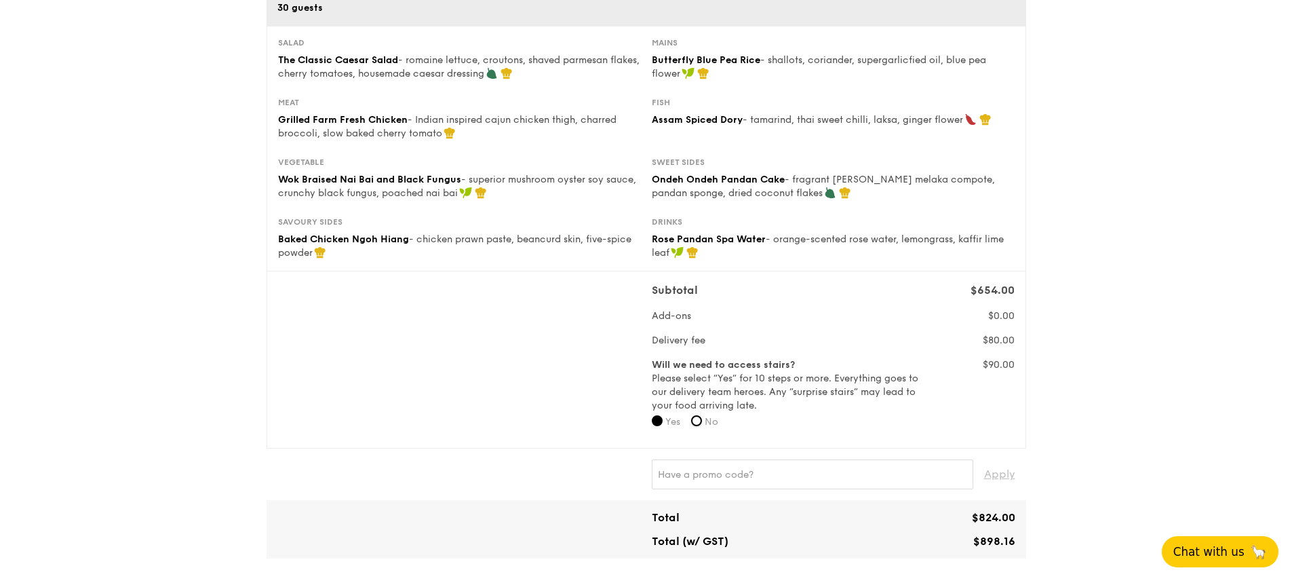
click at [702, 417] on input "No" at bounding box center [696, 420] width 11 height 11
radio input "true"
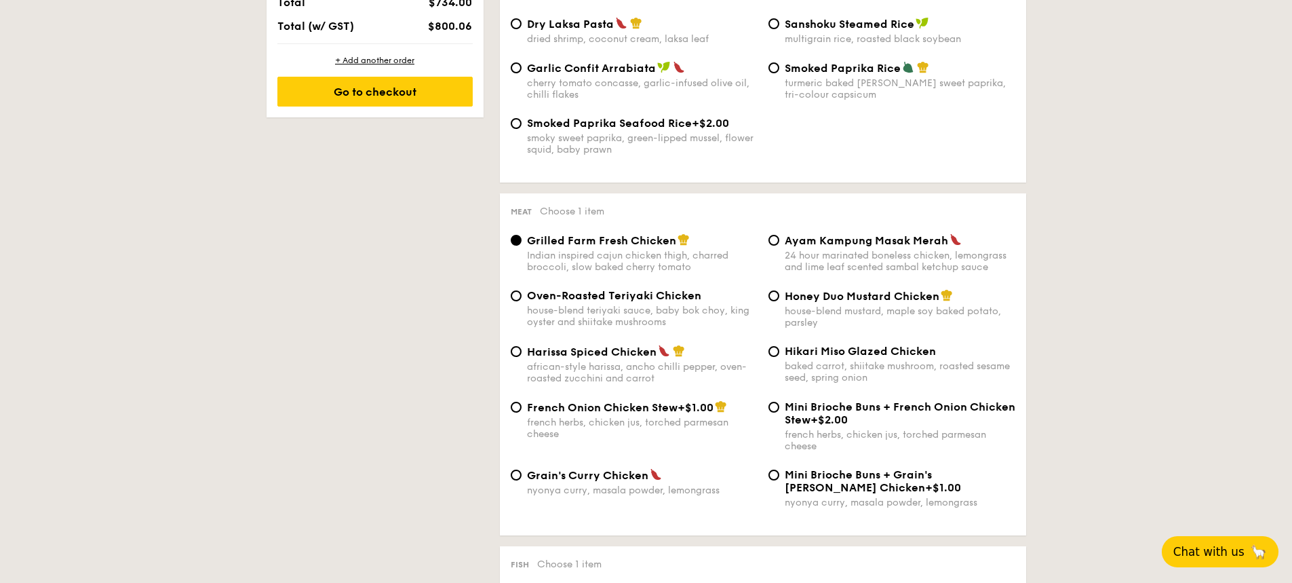
scroll to position [990, 0]
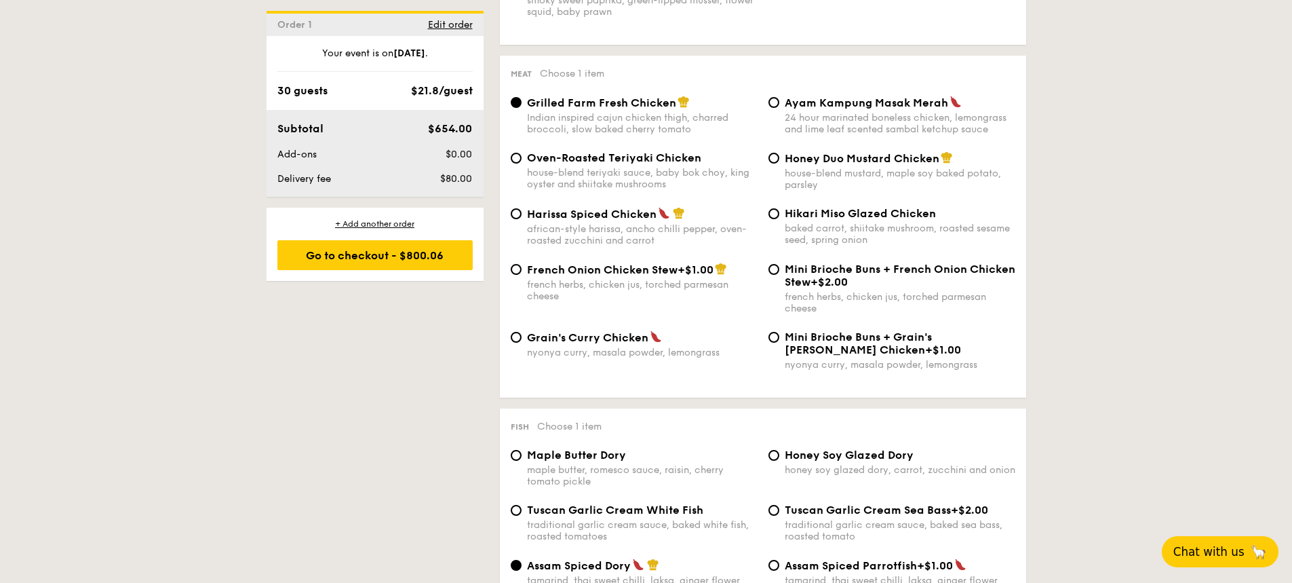
click at [787, 269] on span "Mini Brioche Buns + French Onion Chicken Stew" at bounding box center [900, 275] width 231 height 26
click at [779, 269] on input "Mini Brioche Buns + French Onion Chicken Stew +$2.00 french herbs, chicken jus,…" at bounding box center [773, 269] width 11 height 11
radio input "true"
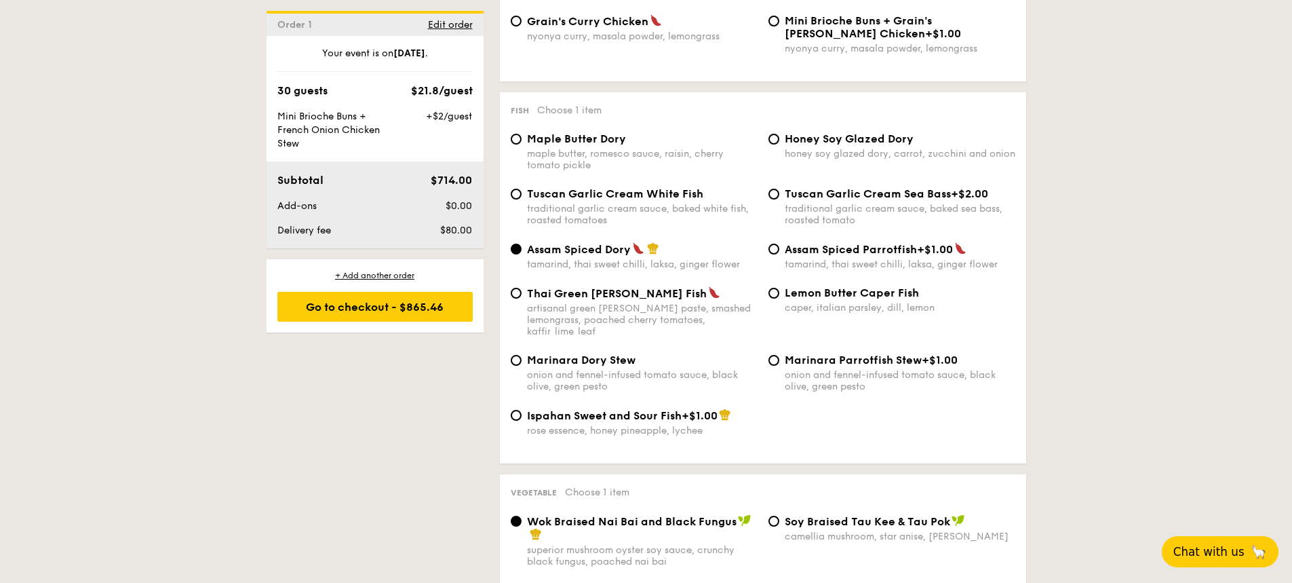
scroll to position [1329, 0]
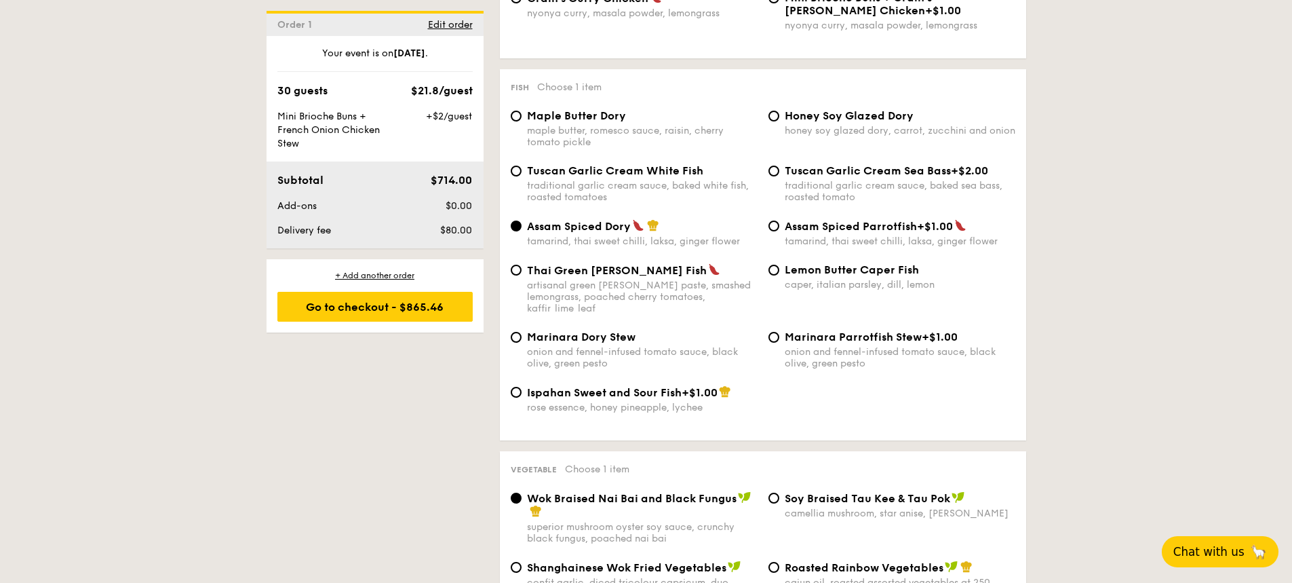
click at [580, 172] on span "Tuscan Garlic Cream White Fish" at bounding box center [615, 170] width 176 height 13
click at [522, 172] on input "Tuscan Garlic Cream White Fish traditional garlic cream sauce, baked white fish…" at bounding box center [516, 170] width 11 height 11
radio input "true"
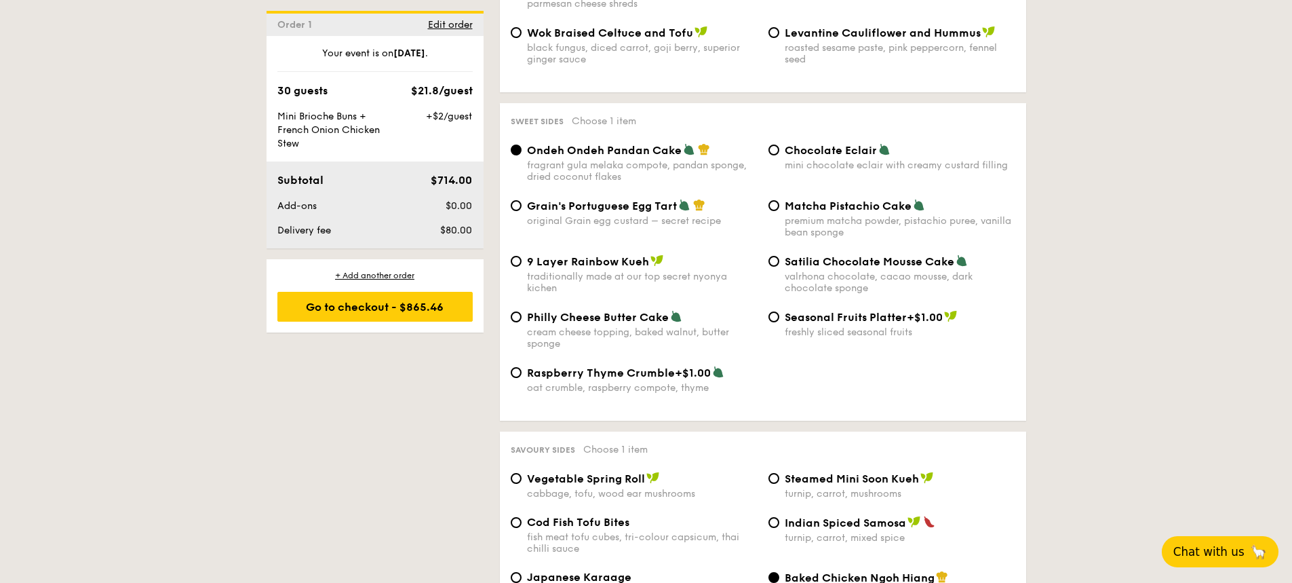
scroll to position [2008, 0]
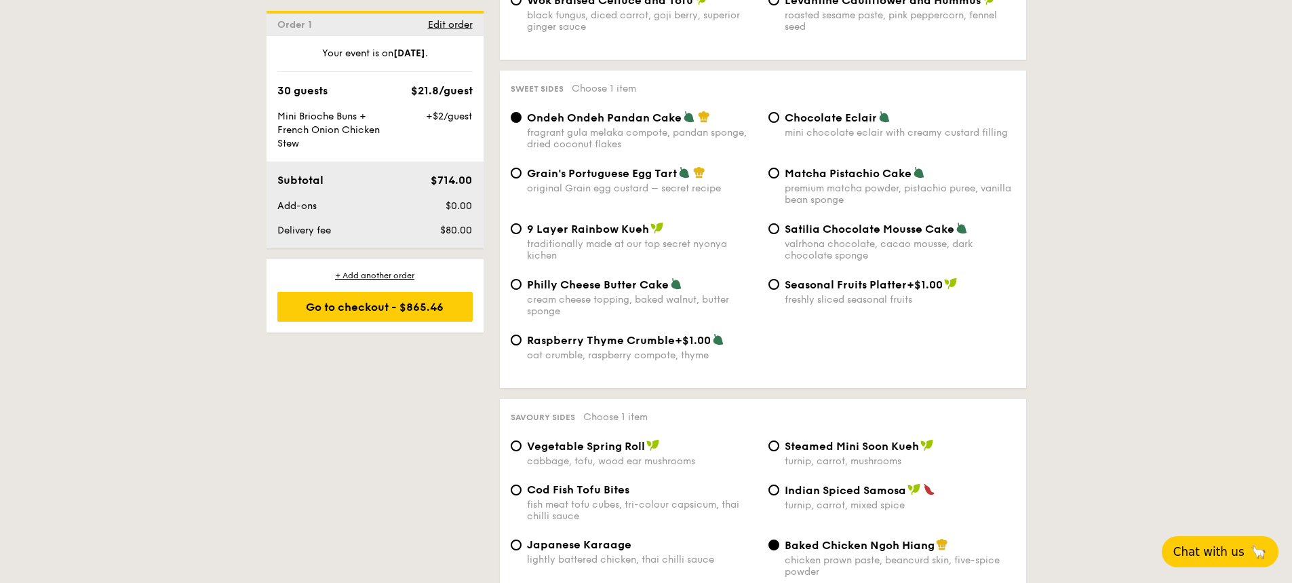
click at [804, 222] on span "Satilia Chocolate Mousse Cake" at bounding box center [870, 228] width 170 height 13
click at [779, 223] on input "Satilia Chocolate Mousse Cake valrhona chocolate, cacao mousse, dark chocolate …" at bounding box center [773, 228] width 11 height 11
radio input "true"
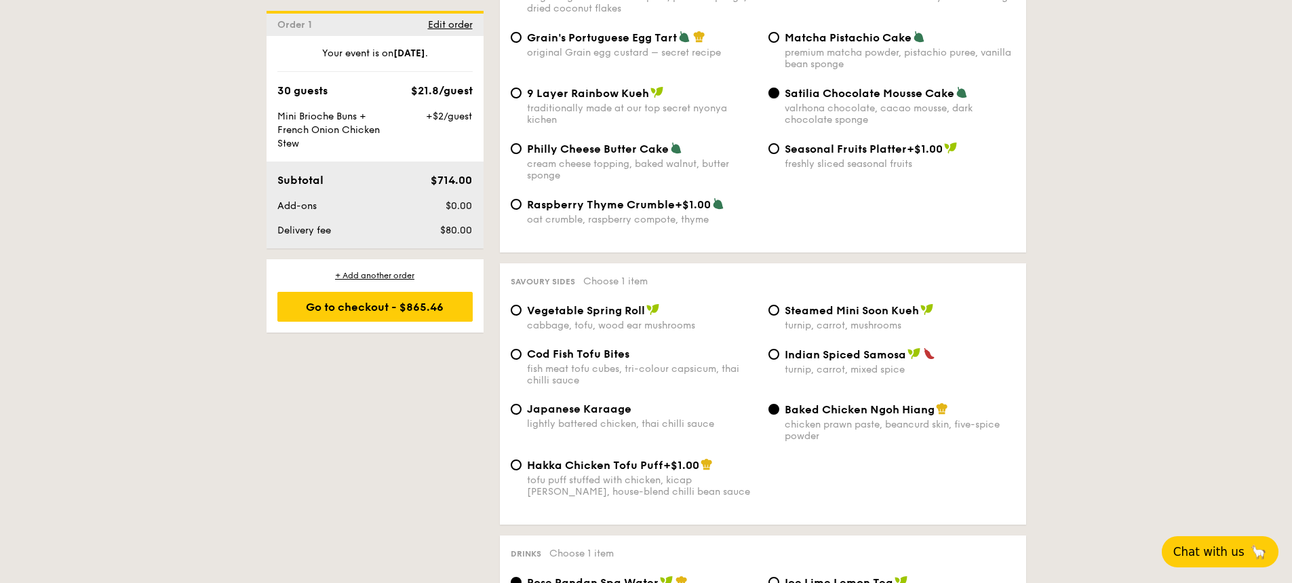
scroll to position [2211, 0]
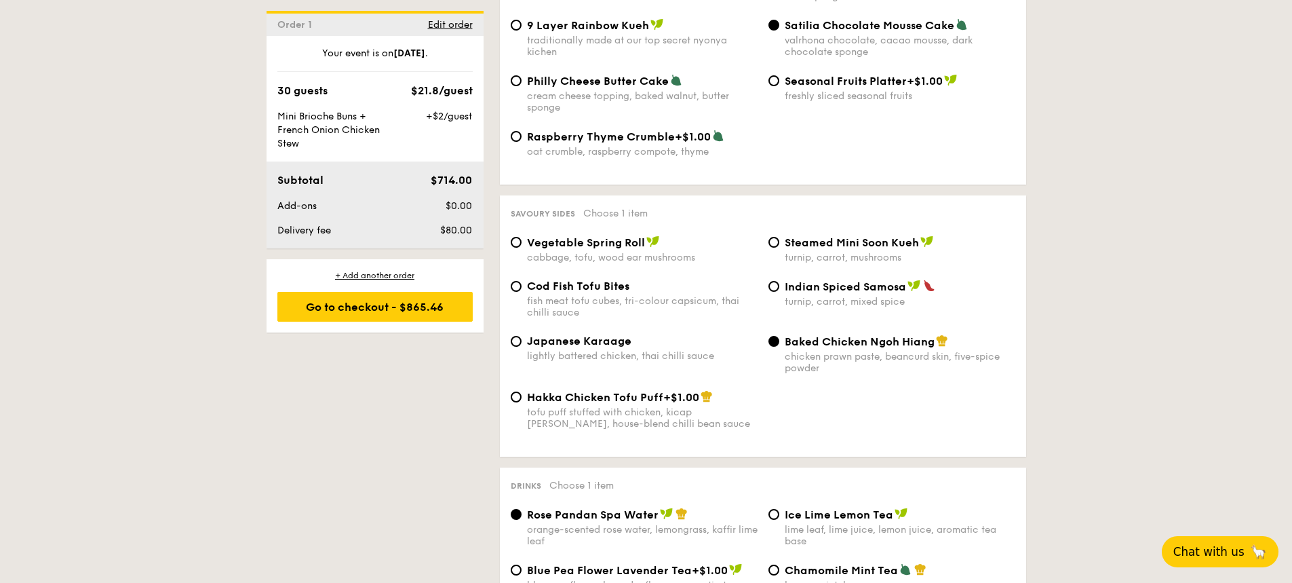
click at [597, 334] on span "Japanese Karaage" at bounding box center [579, 340] width 104 height 13
click at [522, 336] on input "Japanese Karaage lightly battered chicken, thai chilli sauce" at bounding box center [516, 341] width 11 height 11
radio input "true"
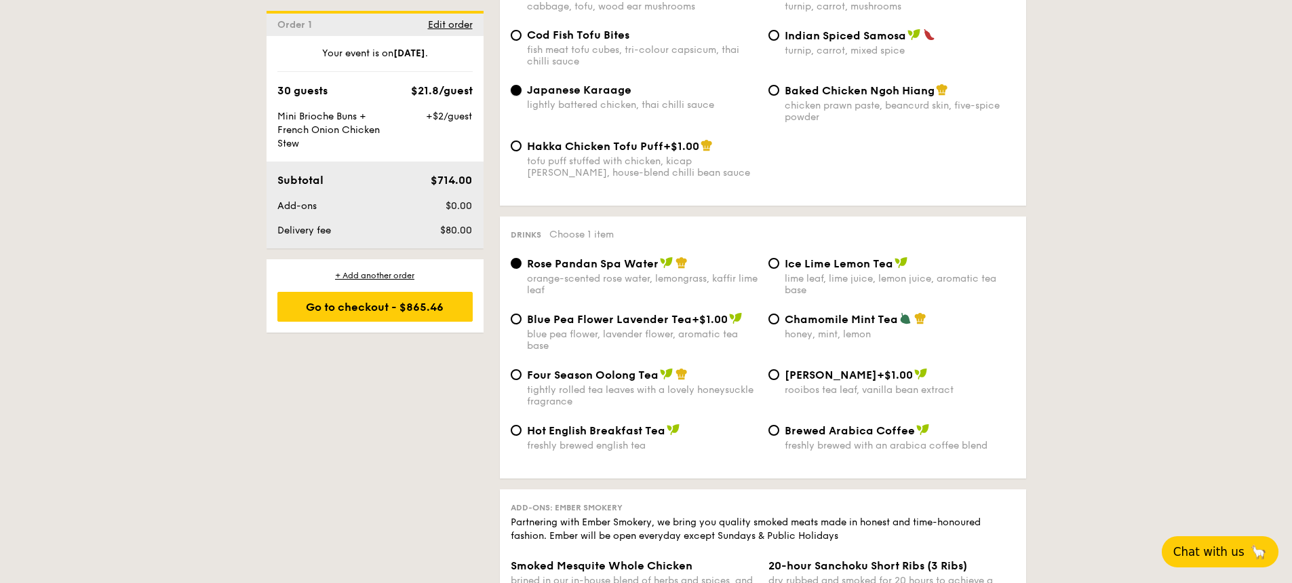
scroll to position [2482, 0]
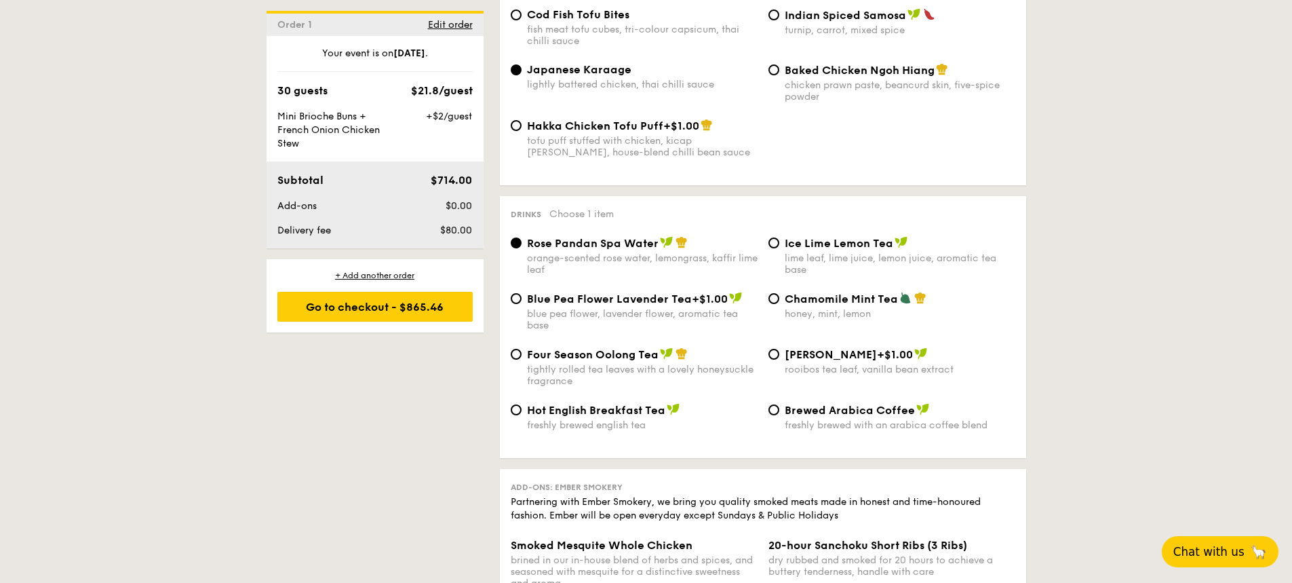
click at [809, 387] on div "Four Season Oolong Tea tightly rolled tea leaves with a lovely honeysuckle frag…" at bounding box center [762, 375] width 515 height 56
click at [809, 404] on span "Brewed Arabica Coffee" at bounding box center [850, 410] width 130 height 13
click at [779, 404] on input "Brewed Arabica Coffee freshly brewed with an arabica coffee blend" at bounding box center [773, 409] width 11 height 11
radio input "true"
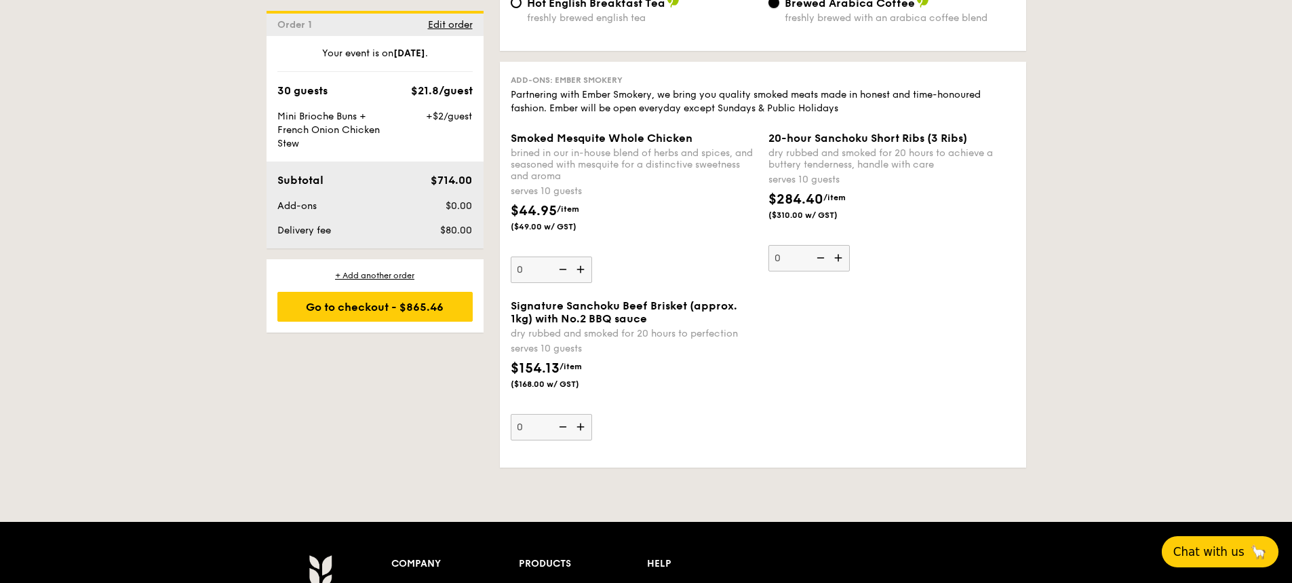
scroll to position [2957, 0]
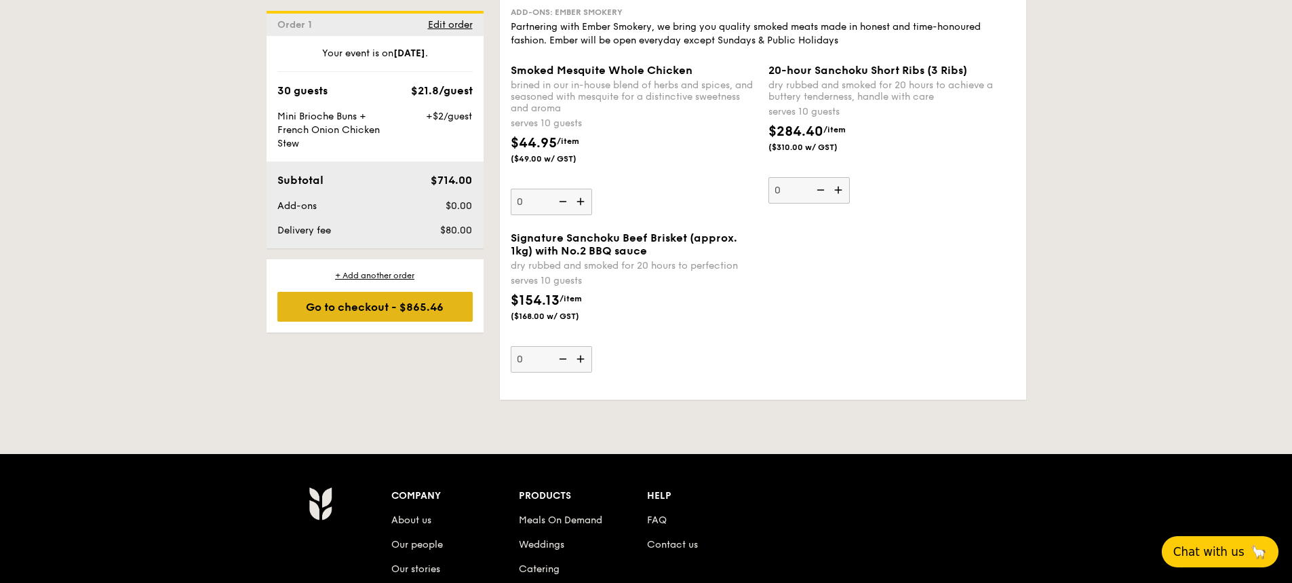
click at [436, 305] on div "Go to checkout - $865.46" at bounding box center [374, 307] width 195 height 30
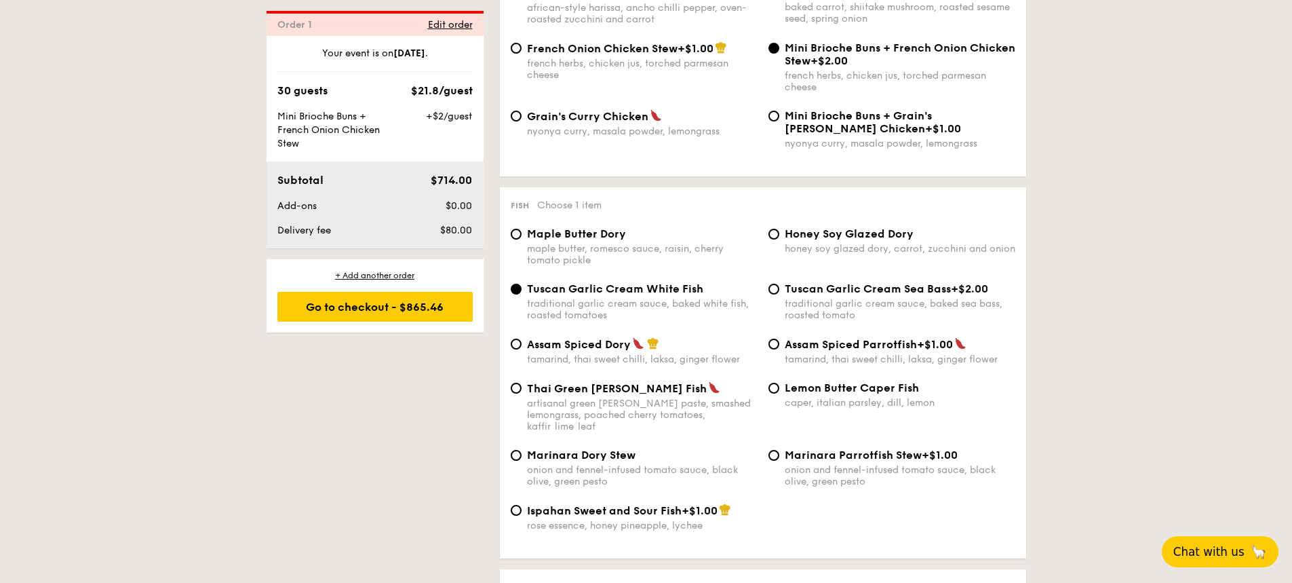
scroll to position [389, 0]
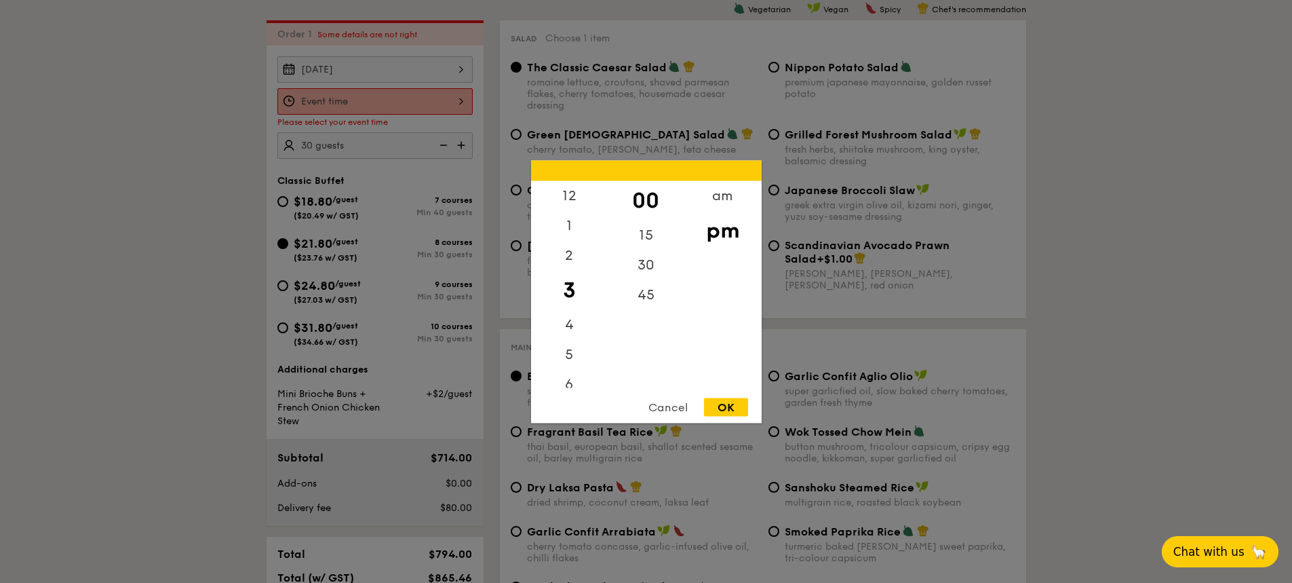
click at [454, 104] on div "12 1 2 3 4 5 6 7 8 9 10 11 00 15 30 45 am pm Cancel OK" at bounding box center [374, 101] width 195 height 26
click at [568, 369] on div "11" at bounding box center [569, 372] width 77 height 30
click at [709, 199] on div "am" at bounding box center [722, 199] width 77 height 39
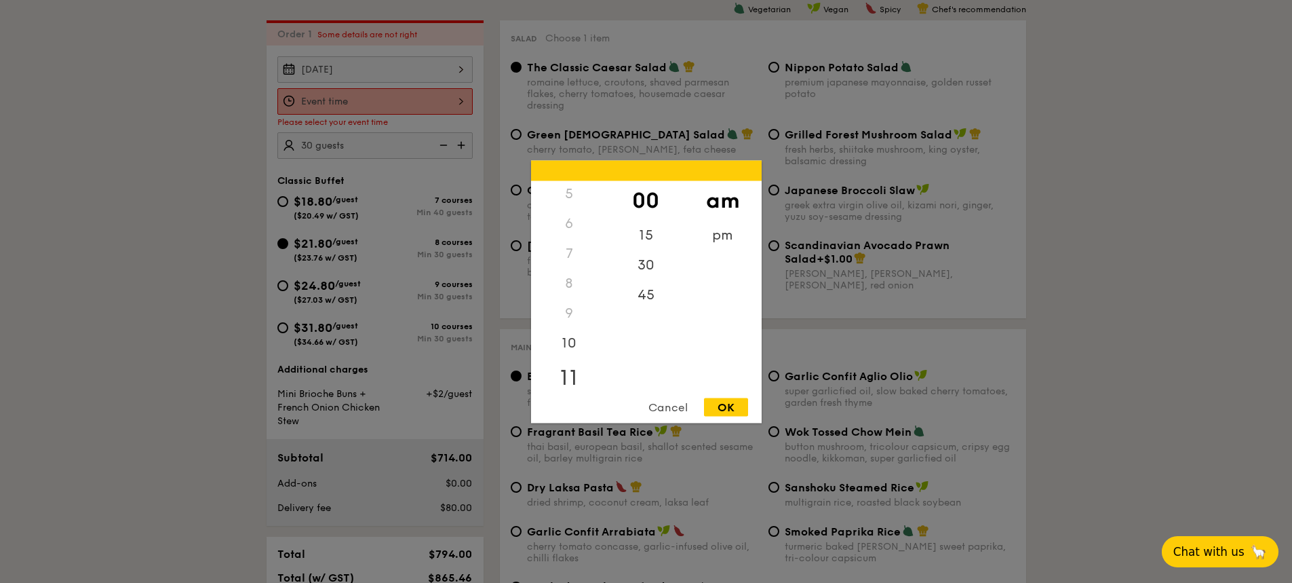
click at [572, 374] on div "11" at bounding box center [569, 376] width 77 height 39
click at [728, 411] on div "OK" at bounding box center [726, 406] width 44 height 18
type input "11:00AM"
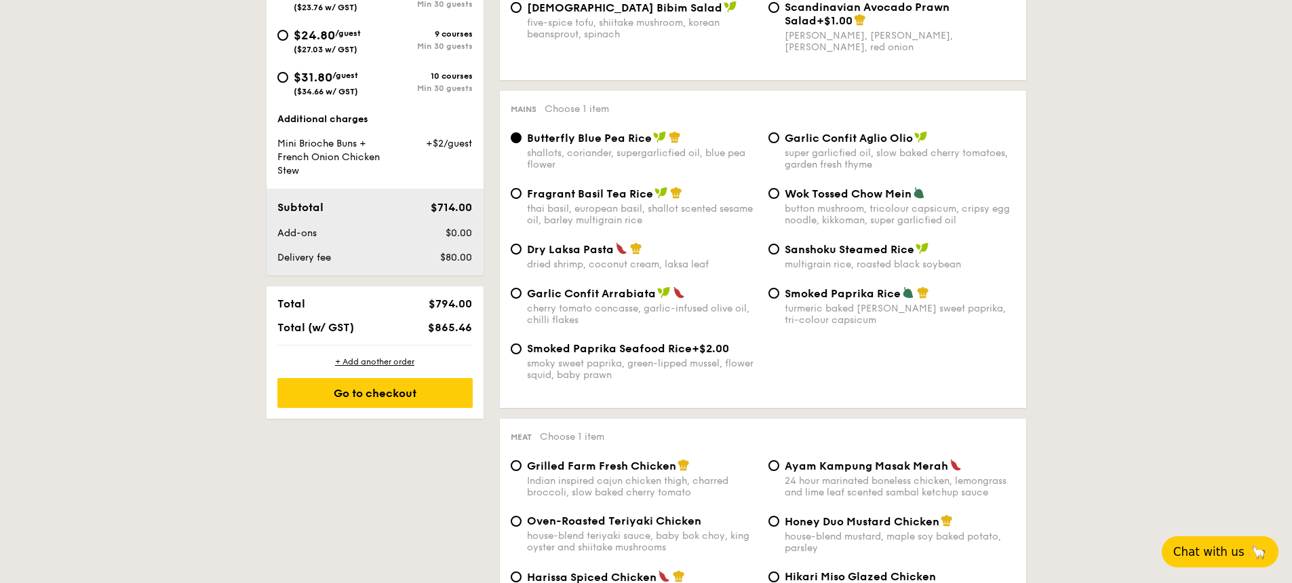
scroll to position [661, 0]
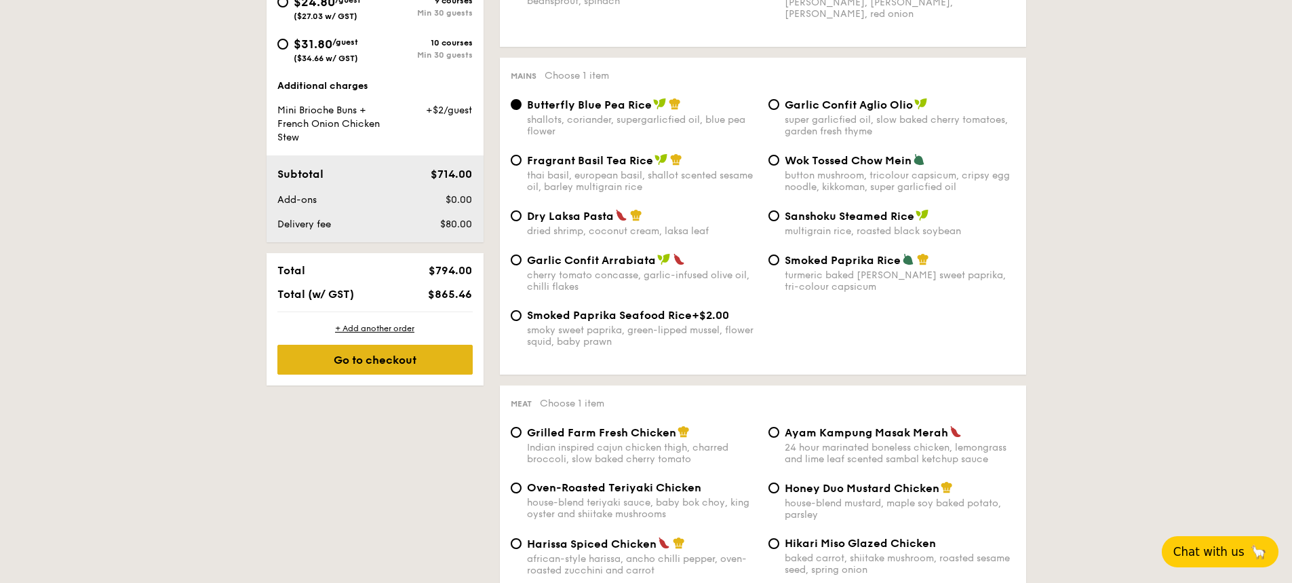
click at [446, 354] on div "Go to checkout" at bounding box center [374, 360] width 195 height 30
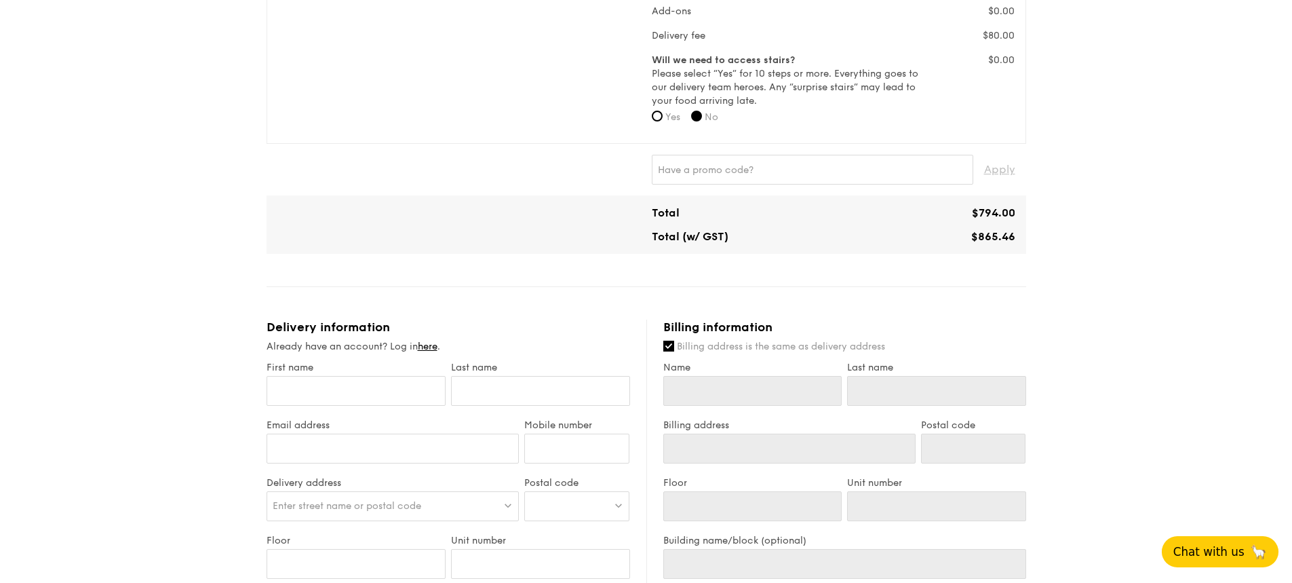
scroll to position [543, 0]
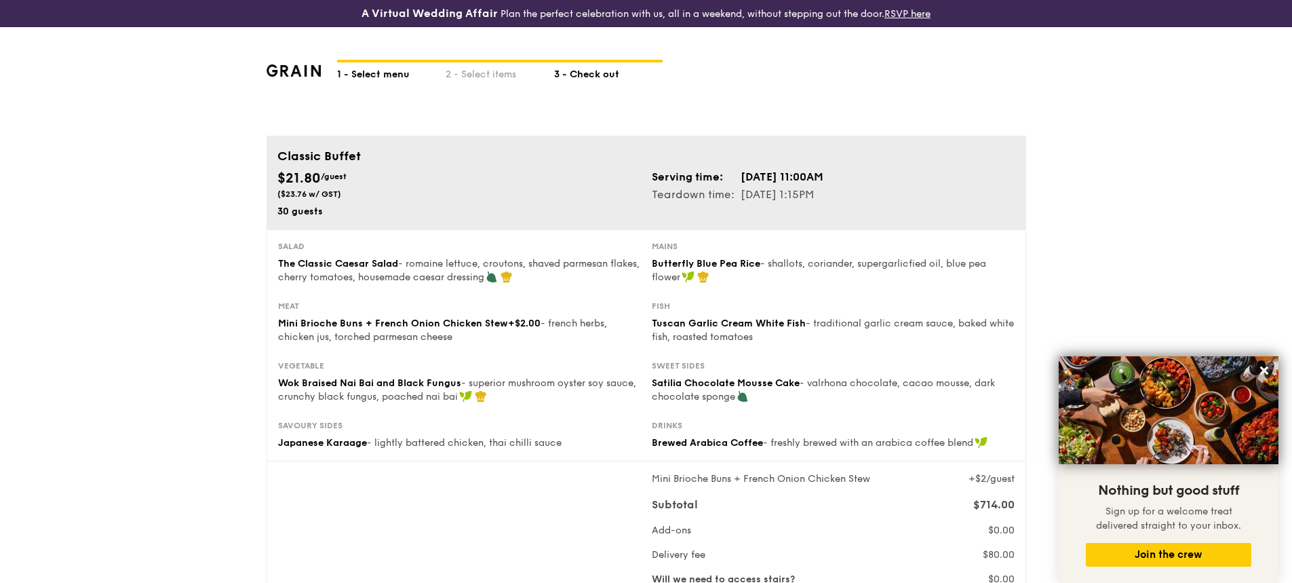
click at [398, 68] on div "1 - Select menu" at bounding box center [391, 71] width 109 height 19
select select
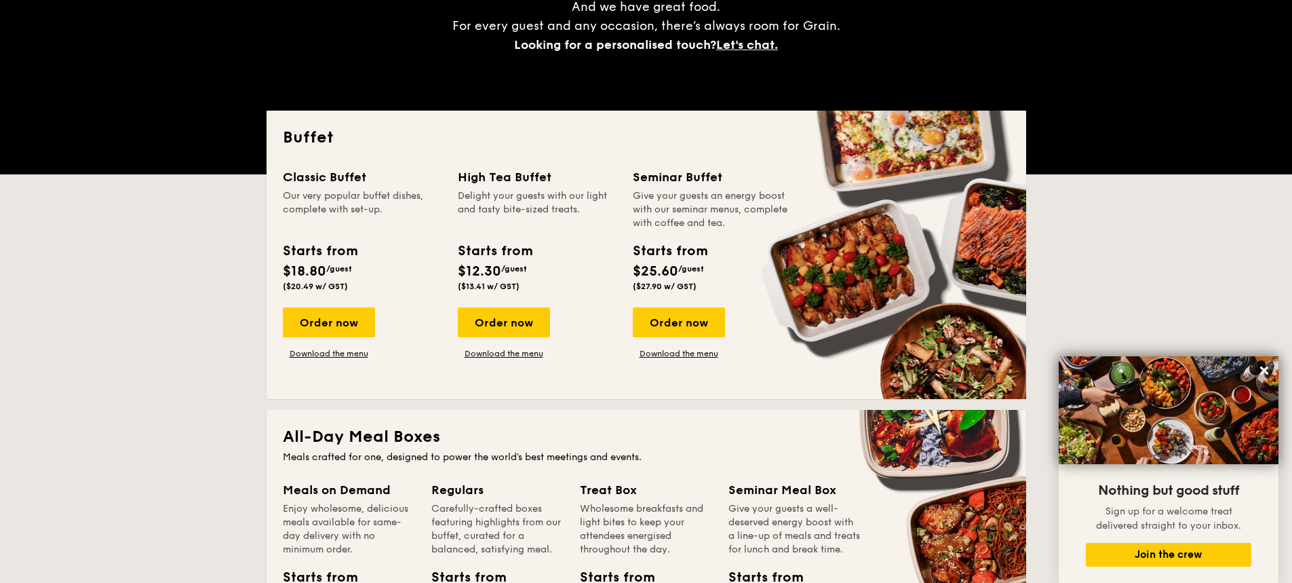
scroll to position [271, 0]
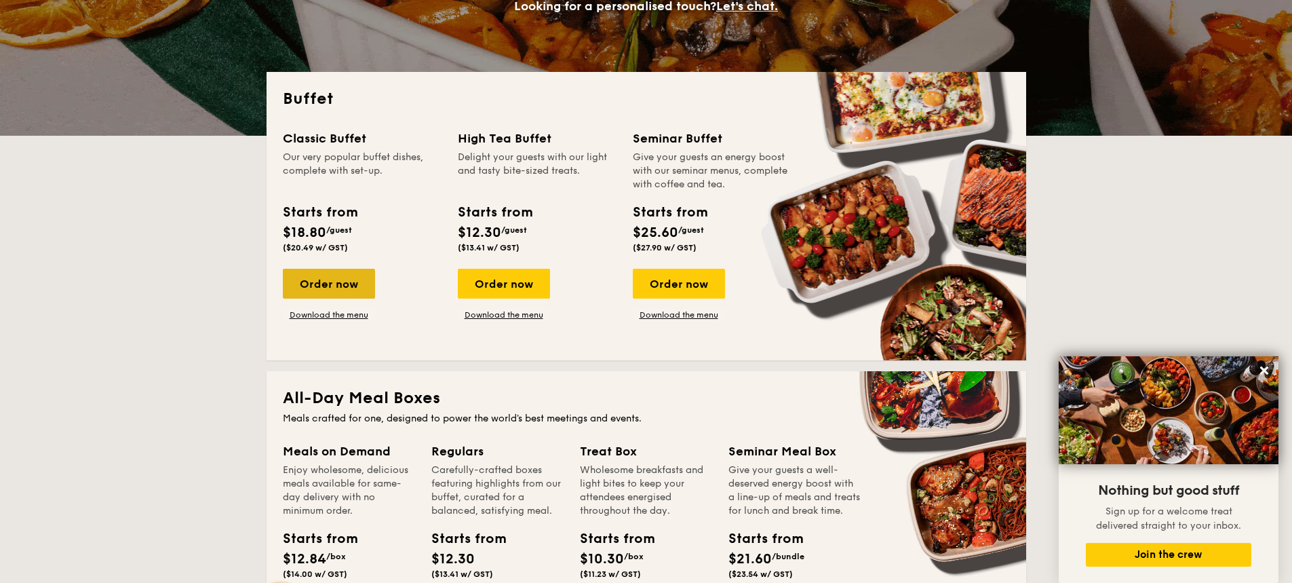
click at [328, 289] on div "Order now" at bounding box center [329, 284] width 92 height 30
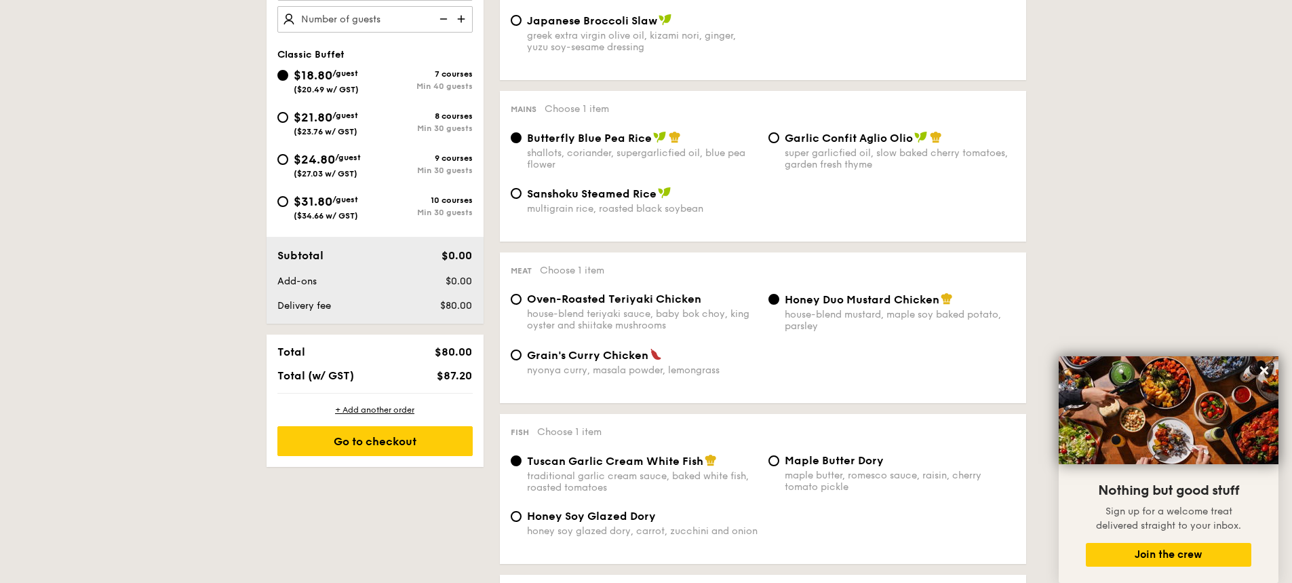
scroll to position [610, 0]
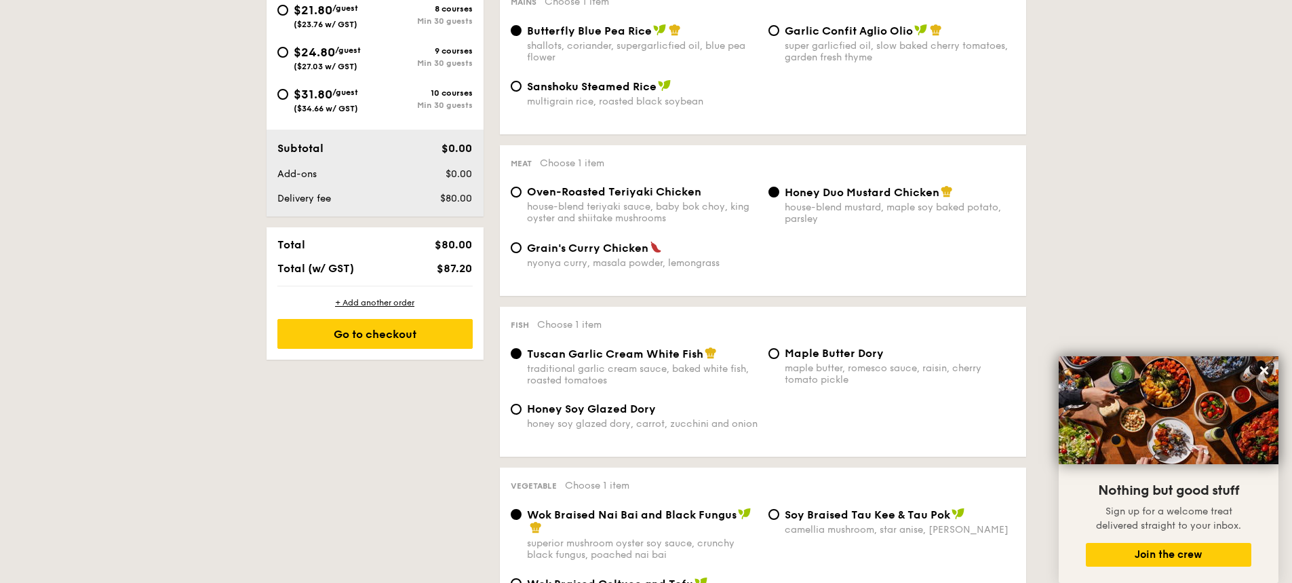
click at [938, 193] on span "Honey Duo Mustard Chicken" at bounding box center [862, 192] width 155 height 13
click at [779, 193] on input "Honey Duo Mustard Chicken house-blend mustard, maple soy baked potato, parsley" at bounding box center [773, 192] width 11 height 11
click at [945, 193] on img at bounding box center [947, 191] width 12 height 12
click at [779, 193] on input "Honey Duo Mustard Chicken house-blend mustard, maple soy baked potato, parsley" at bounding box center [773, 192] width 11 height 11
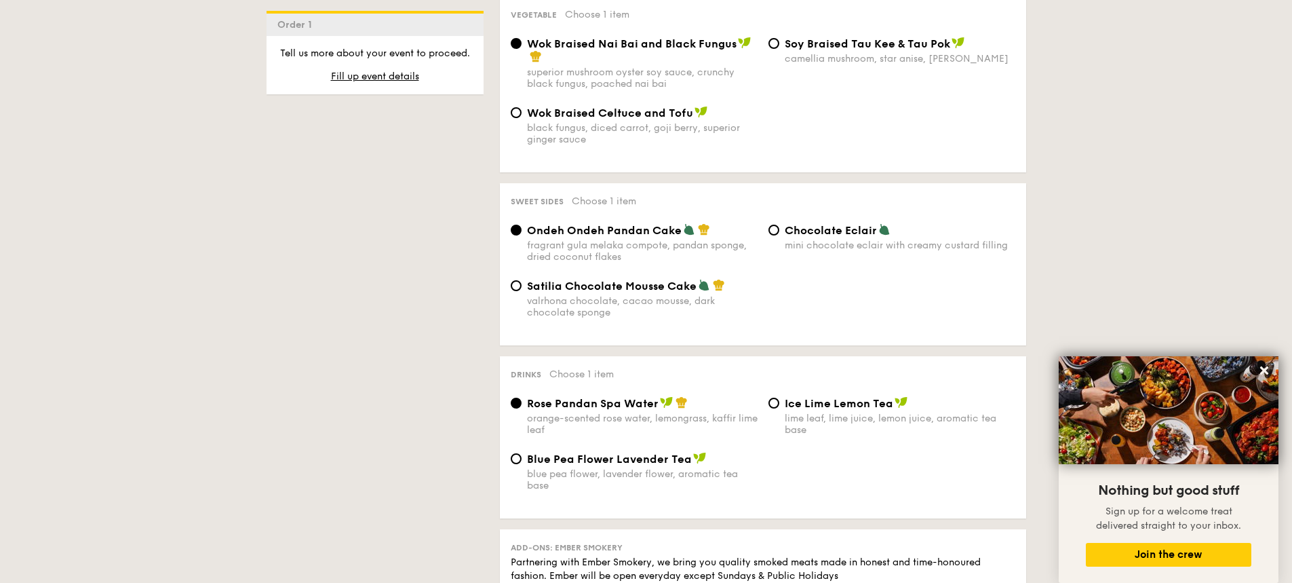
scroll to position [1085, 0]
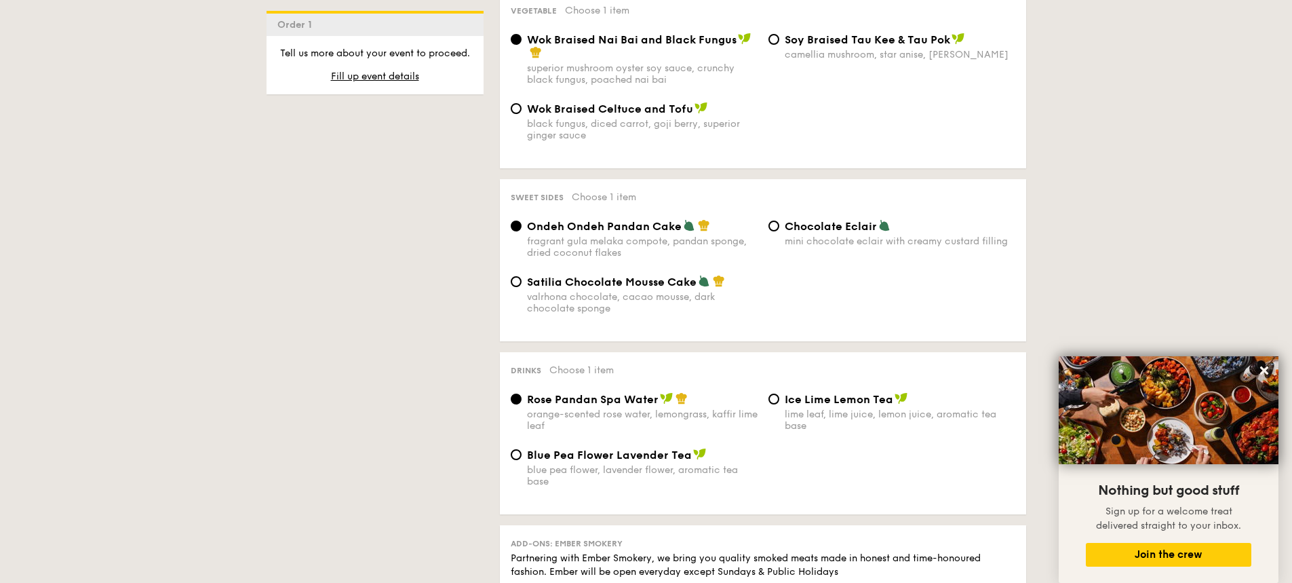
click at [645, 278] on span "Satilia Chocolate Mousse Cake" at bounding box center [612, 281] width 170 height 13
click at [522, 278] on input "Satilia Chocolate Mousse Cake valrhona chocolate, cacao mousse, dark chocolate …" at bounding box center [516, 281] width 11 height 11
radio input "true"
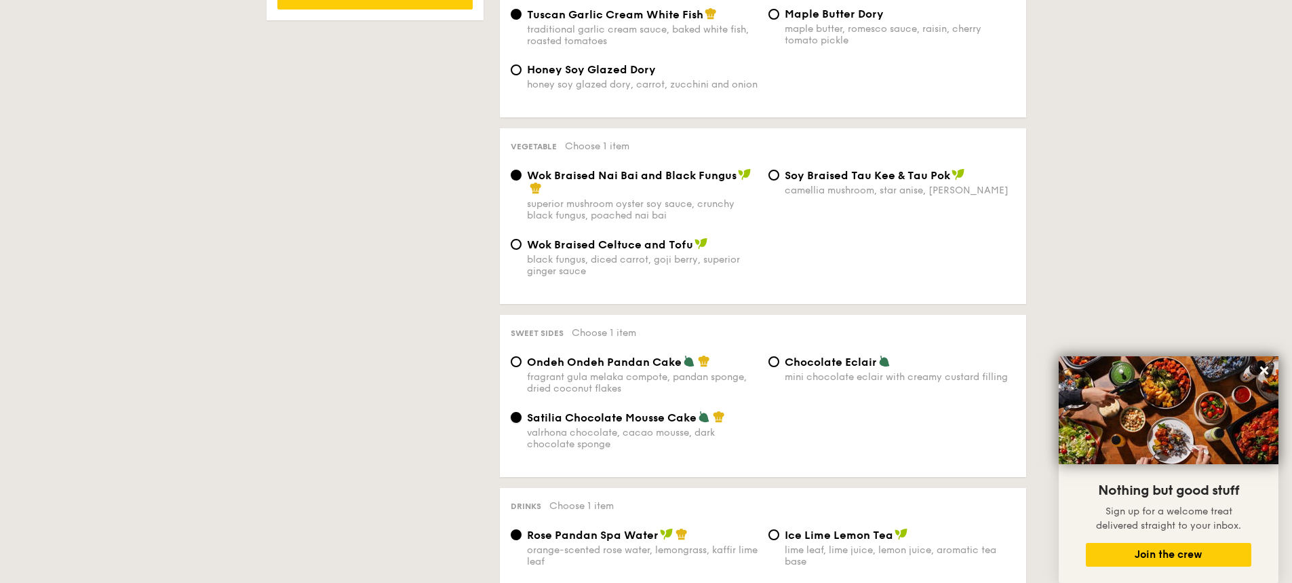
scroll to position [407, 0]
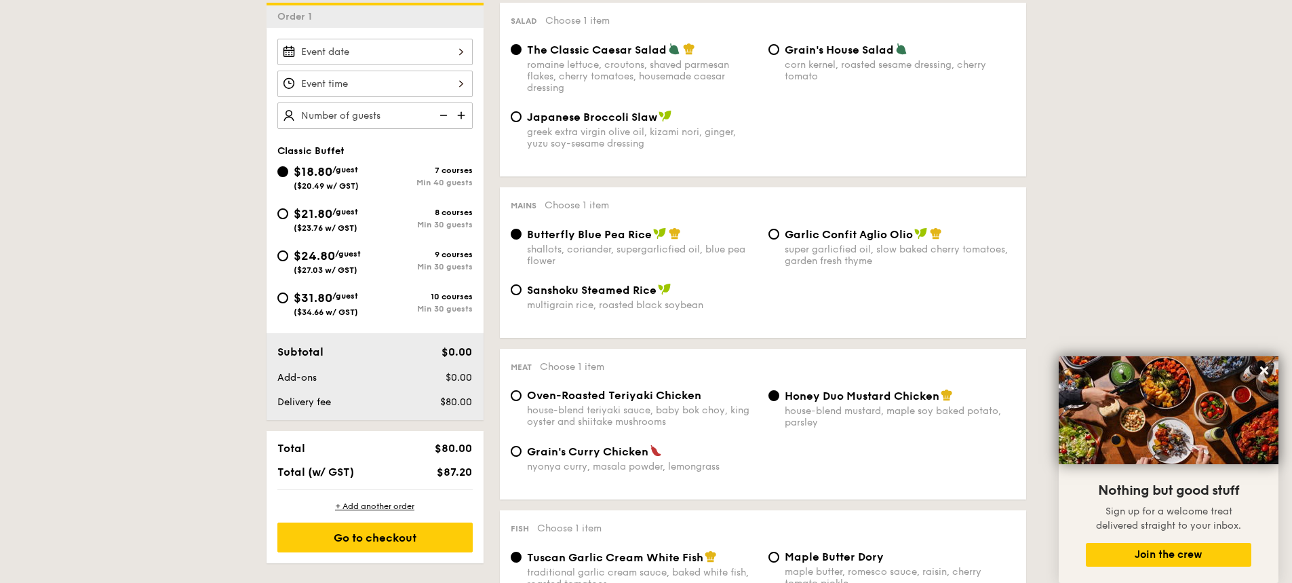
click at [311, 210] on span "$21.80" at bounding box center [313, 213] width 39 height 15
click at [288, 210] on input "$21.80 /guest ($23.76 w/ GST) 8 courses Min 30 guests" at bounding box center [282, 213] width 11 height 11
radio input "true"
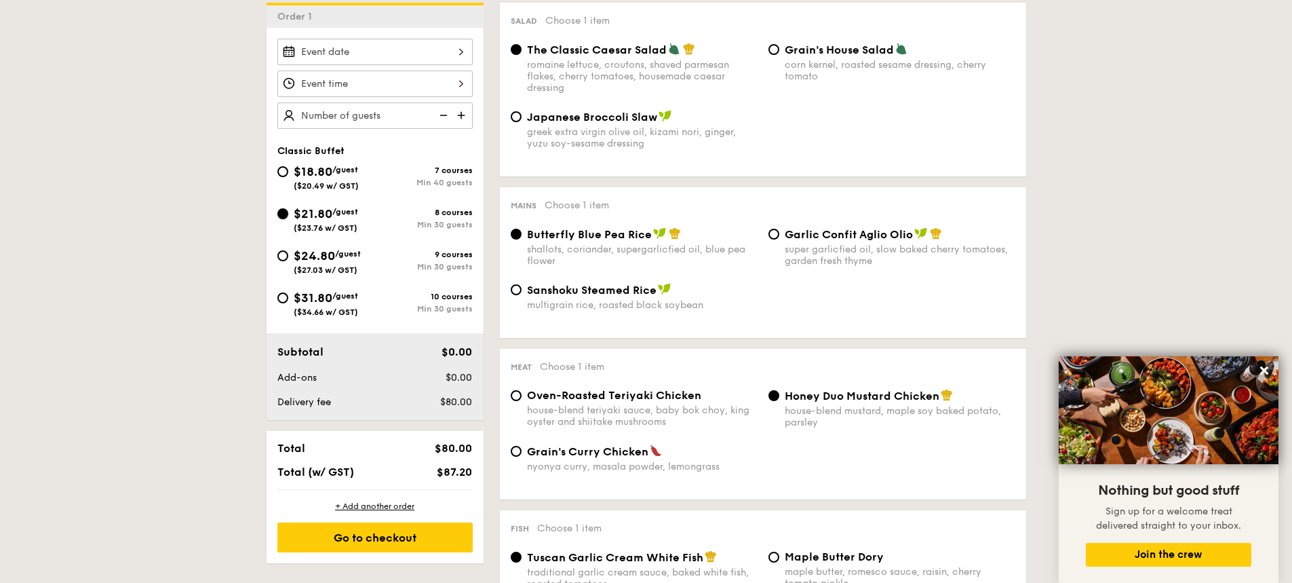
radio input "true"
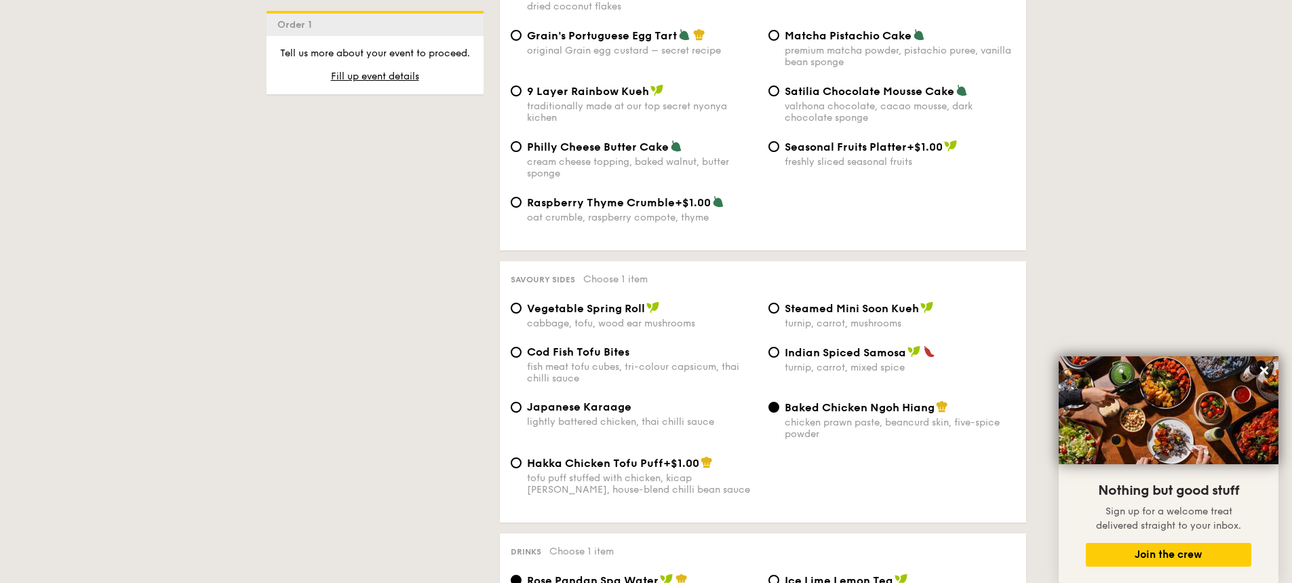
scroll to position [2238, 0]
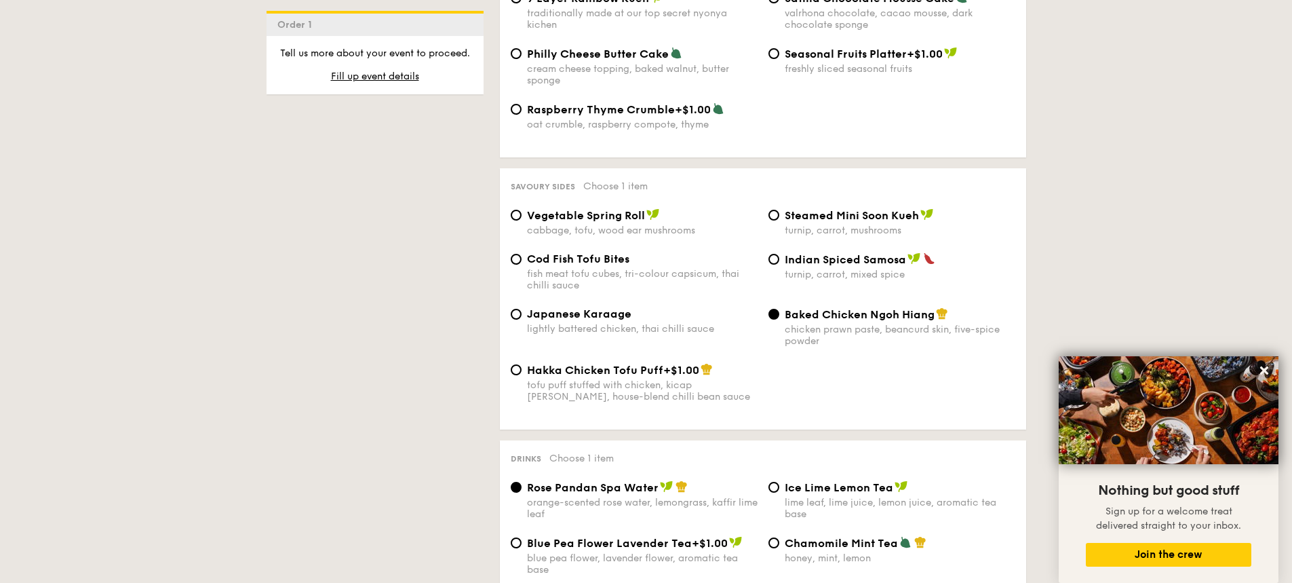
click at [608, 307] on span "Japanese Karaage" at bounding box center [579, 313] width 104 height 13
click at [522, 309] on input "Japanese Karaage lightly battered chicken, thai chilli sauce" at bounding box center [516, 314] width 11 height 11
radio input "true"
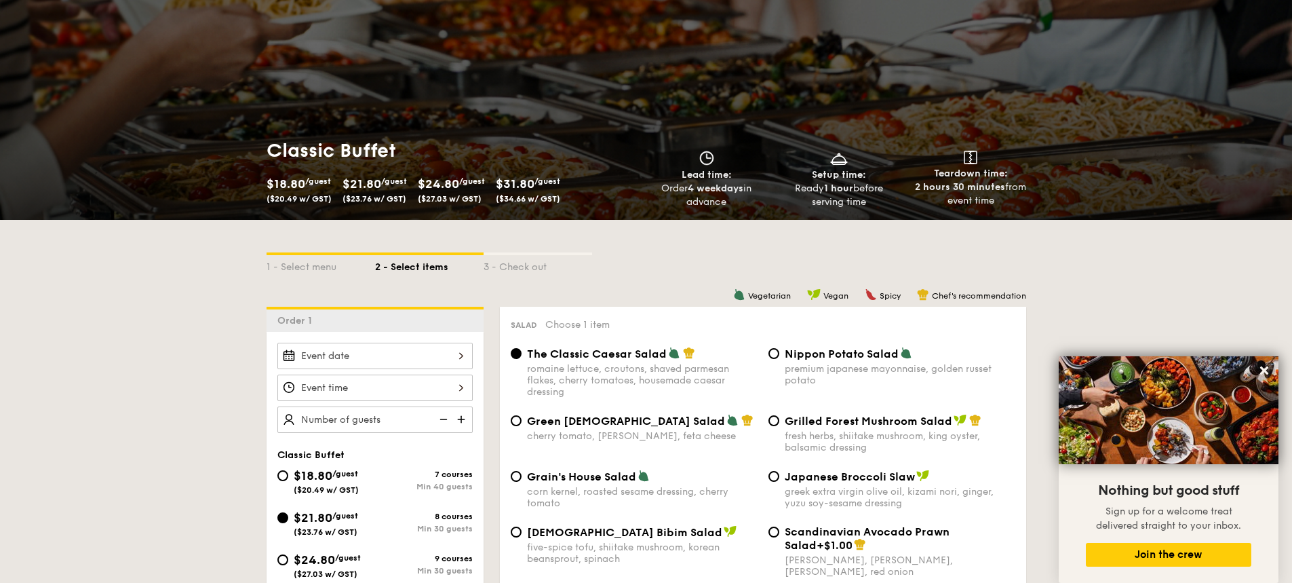
scroll to position [203, 0]
